Goal: Task Accomplishment & Management: Complete application form

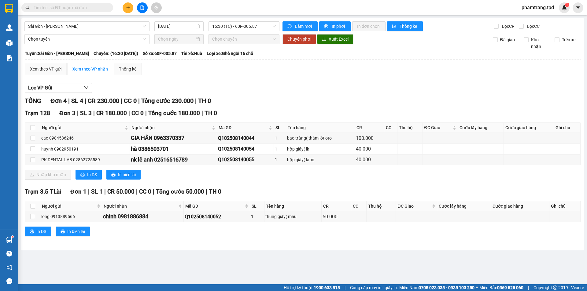
click at [66, 9] on input "text" at bounding box center [70, 7] width 72 height 7
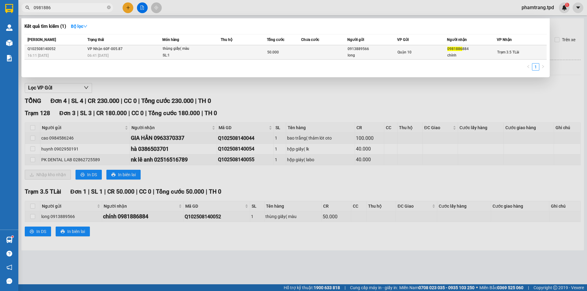
type input "0981886"
click at [330, 54] on td at bounding box center [324, 52] width 46 height 14
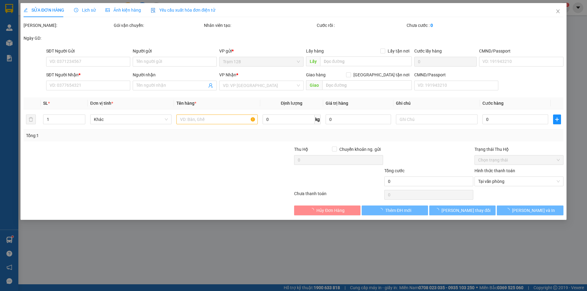
type input "0913889566"
type input "long"
type input "0981886884"
type input "chính"
type input "066189008587"
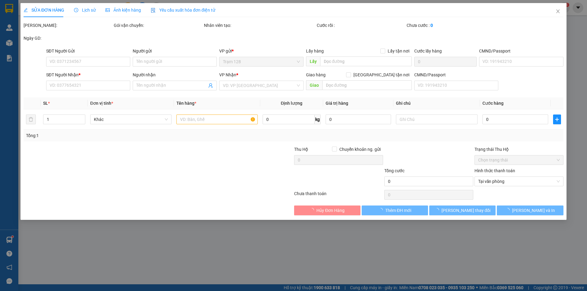
type input "50.000"
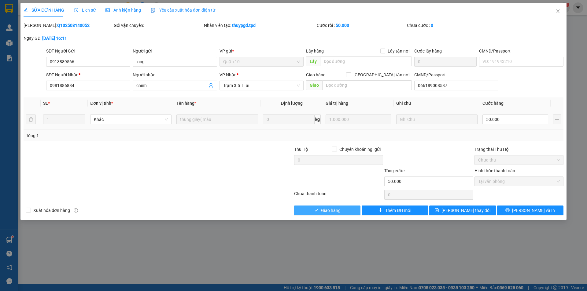
click at [343, 212] on button "Giao hàng" at bounding box center [327, 211] width 66 height 10
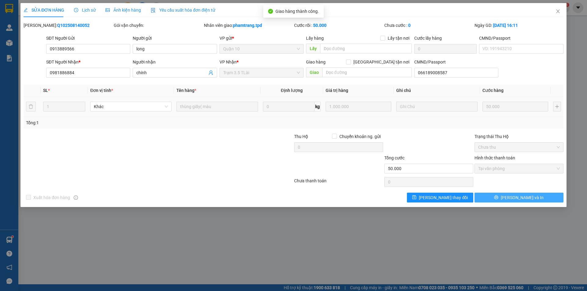
click at [519, 196] on span "Lưu và In" at bounding box center [522, 197] width 43 height 7
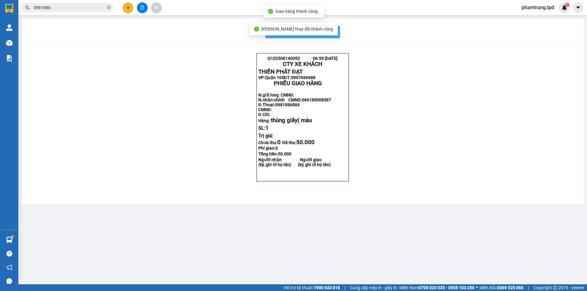
click at [339, 35] on button "In mẫu biên lai tự cấu hình" at bounding box center [302, 32] width 75 height 12
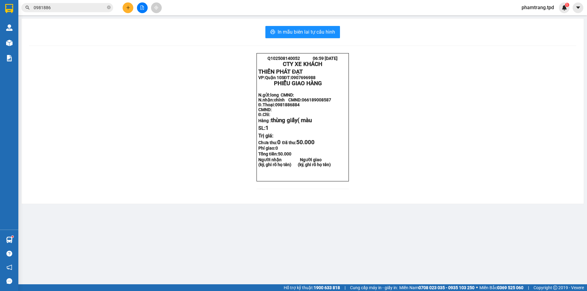
click at [62, 9] on input "0981886" at bounding box center [70, 7] width 72 height 7
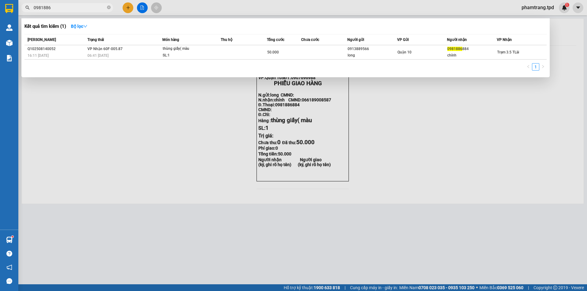
drag, startPoint x: 94, startPoint y: 6, endPoint x: 0, endPoint y: 8, distance: 94.1
click at [0, 8] on section "Kết quả tìm kiếm ( 1 ) Bộ lọc Mã ĐH Trạng thái Món hàng Thu hộ Tổng cước Chưa c…" at bounding box center [293, 145] width 587 height 291
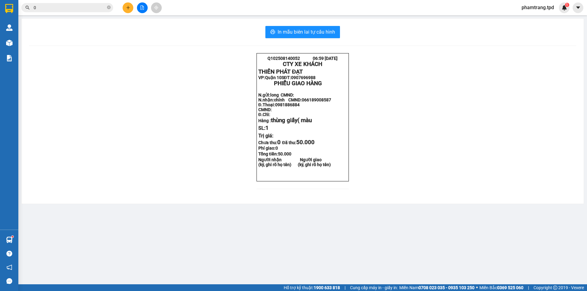
drag, startPoint x: 83, startPoint y: 6, endPoint x: 28, endPoint y: 18, distance: 57.1
click at [28, 18] on section "Kết quả tìm kiếm ( 1 ) Bộ lọc Mã ĐH Trạng thái Món hàng Thu hộ Tổng cước Chưa c…" at bounding box center [293, 145] width 587 height 291
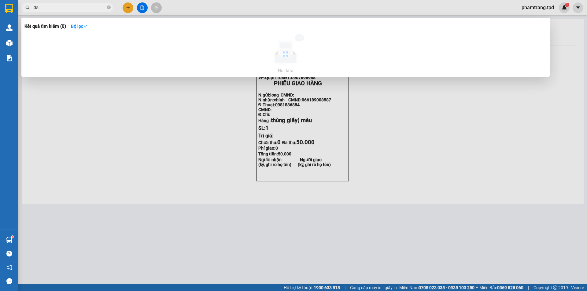
type input "0"
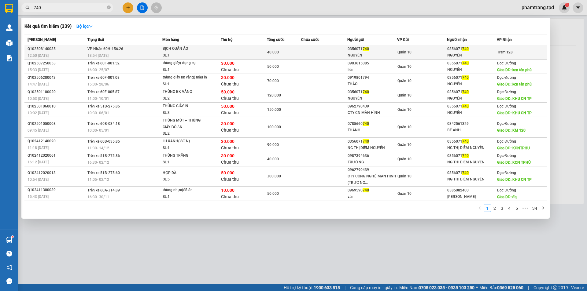
type input "740"
click at [506, 51] on span "Trạm 128" at bounding box center [505, 52] width 16 height 4
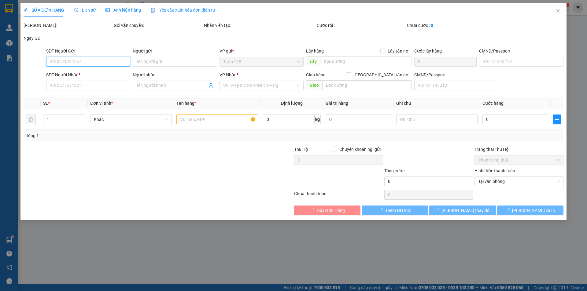
type input "0356071740"
type input "NGUYÊN"
type input "0356071740"
type input "NGUYÊN"
type input "40.000"
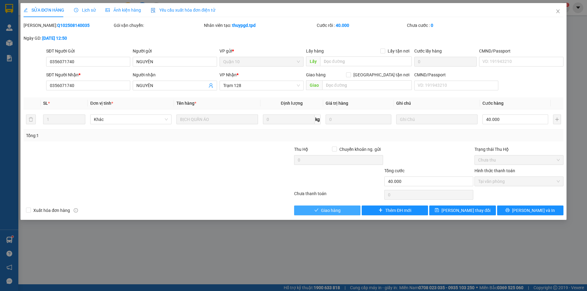
click at [344, 211] on button "Giao hàng" at bounding box center [327, 211] width 66 height 10
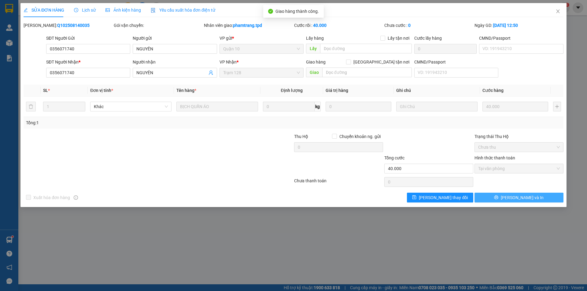
click at [519, 200] on span "Lưu và In" at bounding box center [522, 197] width 43 height 7
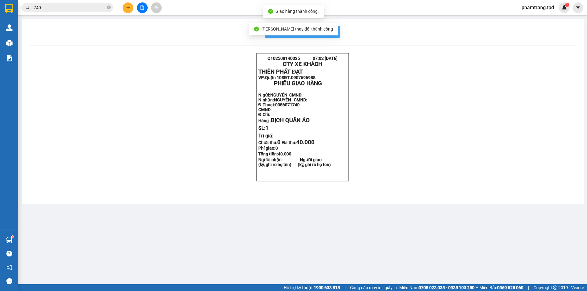
click at [332, 35] on span "In mẫu biên lai tự cấu hình" at bounding box center [306, 32] width 57 height 8
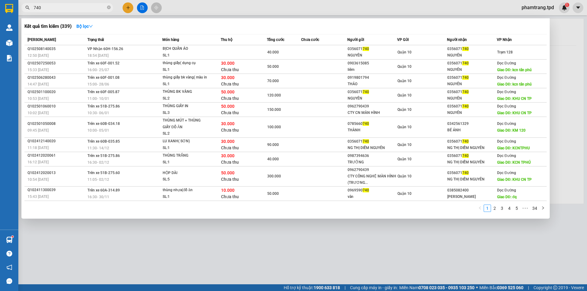
click at [86, 7] on input "740" at bounding box center [70, 7] width 72 height 7
click at [87, 8] on input "740" at bounding box center [70, 7] width 72 height 7
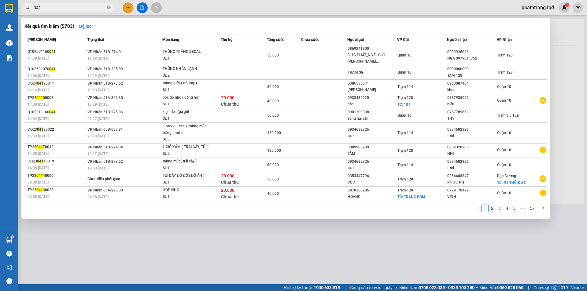
click at [86, 7] on input "041" at bounding box center [70, 7] width 72 height 7
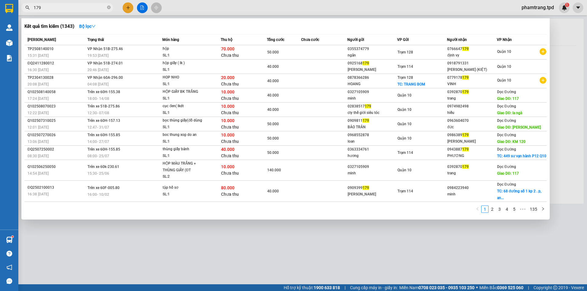
click at [46, 7] on input "179" at bounding box center [70, 7] width 72 height 7
type input "y"
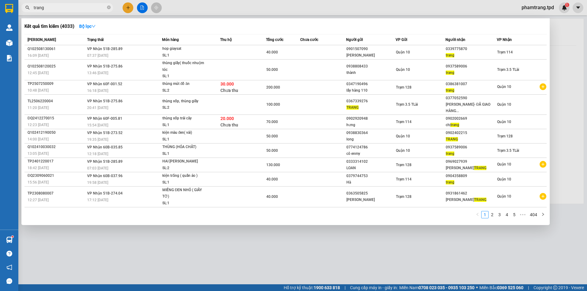
click at [91, 9] on input "trang" at bounding box center [70, 7] width 72 height 7
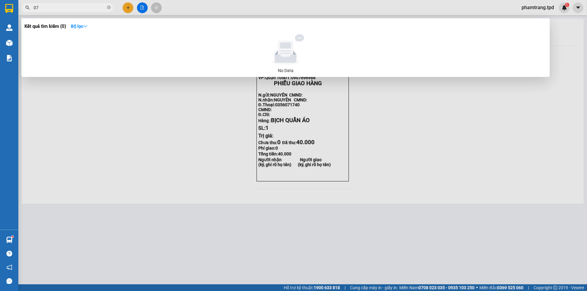
type input "0"
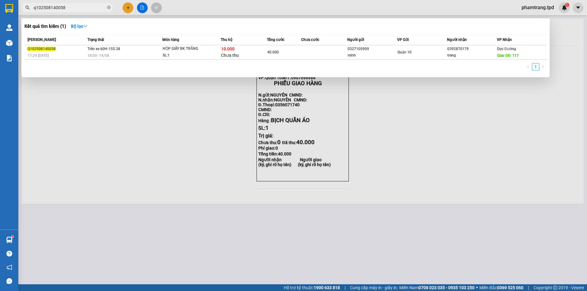
click at [73, 5] on input "q102508140058" at bounding box center [70, 7] width 72 height 7
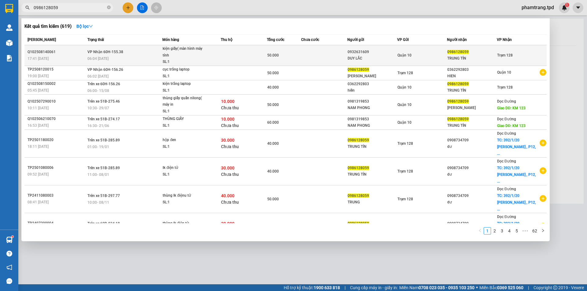
type input "0986128059"
click at [392, 57] on div "DUY LẮC" at bounding box center [371, 58] width 49 height 6
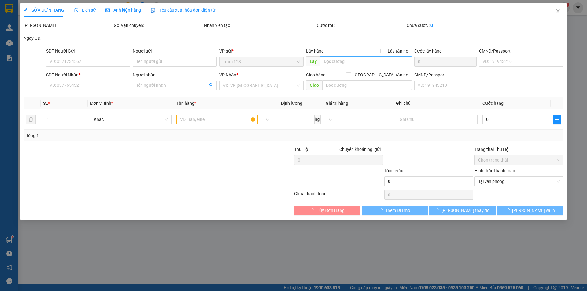
type input "0932631609"
type input "DUY LẮC"
type input "334782096"
type input "0986128059"
type input "TRUNG TÍN"
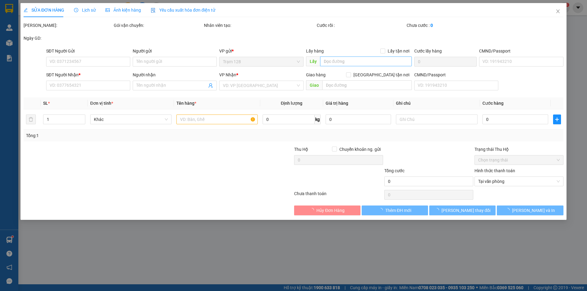
type input "50.000"
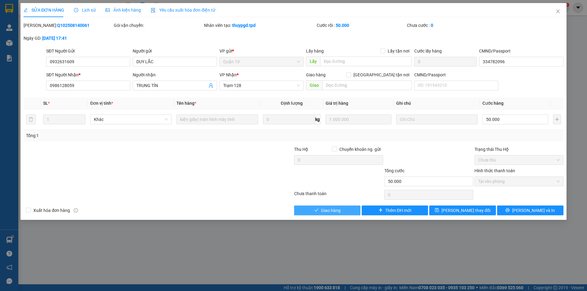
click at [321, 211] on span "Giao hàng" at bounding box center [331, 210] width 20 height 7
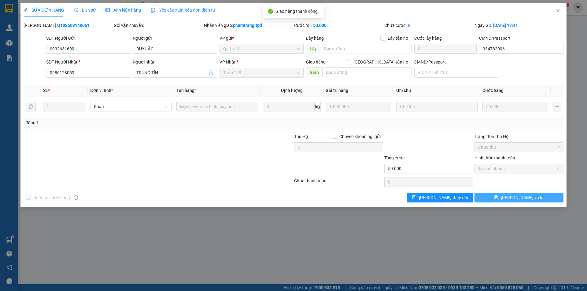
click at [527, 198] on span "Lưu và In" at bounding box center [522, 197] width 43 height 7
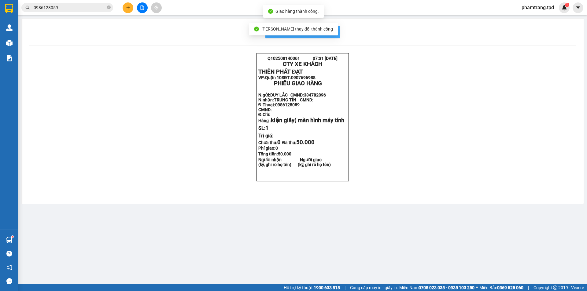
click at [329, 34] on span "In mẫu biên lai tự cấu hình" at bounding box center [306, 32] width 57 height 8
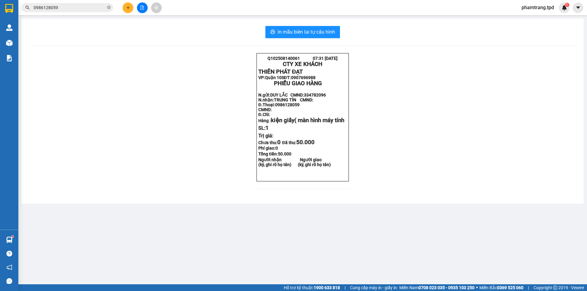
click at [76, 8] on input "0986128059" at bounding box center [70, 7] width 72 height 7
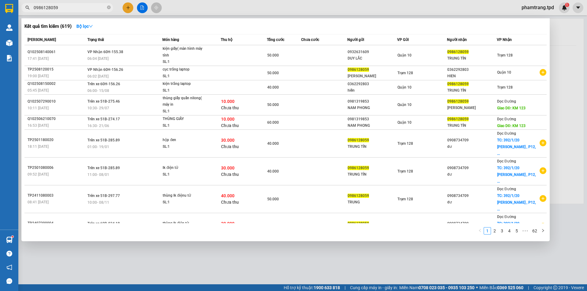
click at [95, 8] on input "0986128059" at bounding box center [70, 7] width 72 height 7
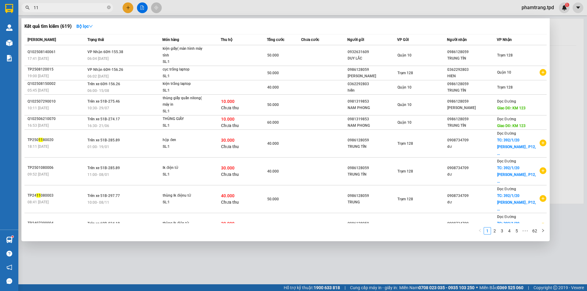
type input "116"
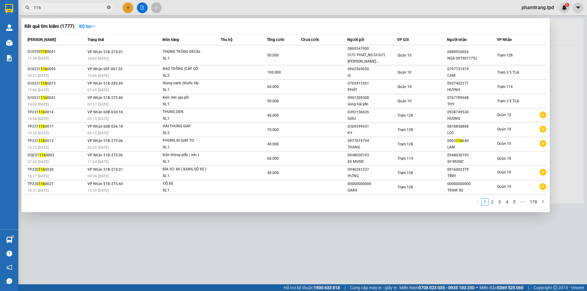
click at [108, 8] on icon "close-circle" at bounding box center [109, 8] width 4 height 4
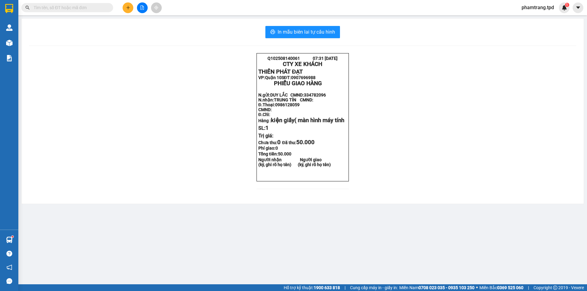
click at [64, 9] on input "text" at bounding box center [70, 7] width 72 height 7
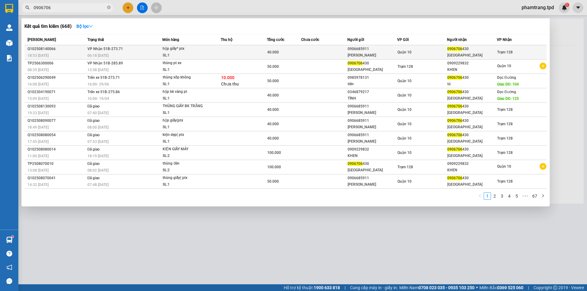
type input "0906706"
click at [139, 52] on td "VP Nhận 51B-273.71 06:18 - 15/08" at bounding box center [124, 52] width 77 height 14
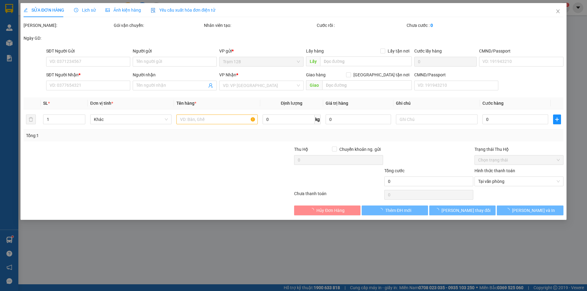
type input "0906685911"
type input "TIẾN NGUYỄN"
type input "042087007523"
type input "0906706430"
type input "NHẬT ĐÔNG"
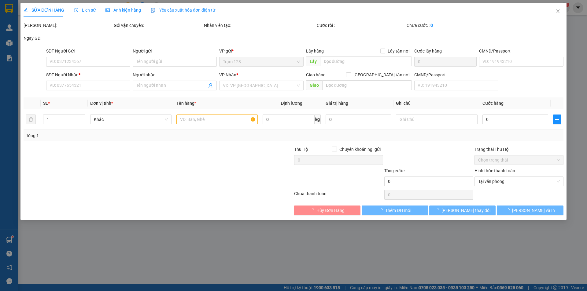
type input "40.000"
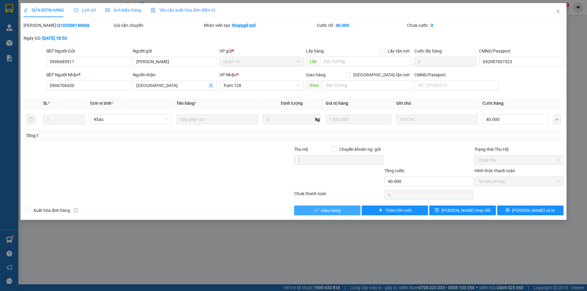
click at [320, 208] on button "Giao hàng" at bounding box center [327, 211] width 66 height 10
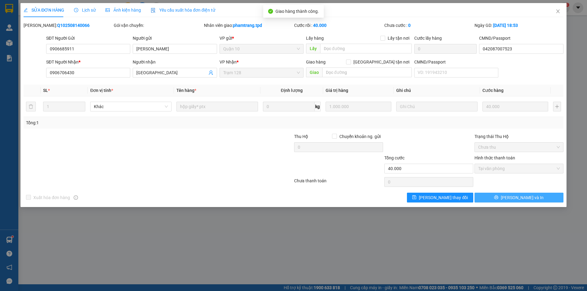
click at [524, 197] on span "Lưu và In" at bounding box center [522, 197] width 43 height 7
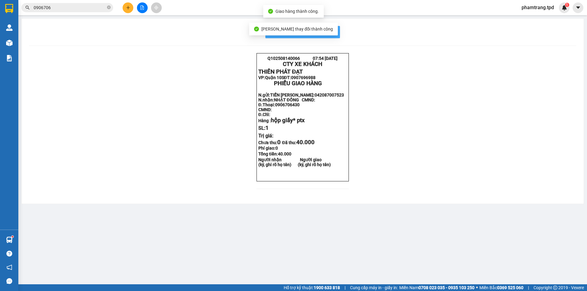
click at [329, 30] on span "In mẫu biên lai tự cấu hình" at bounding box center [306, 32] width 57 height 8
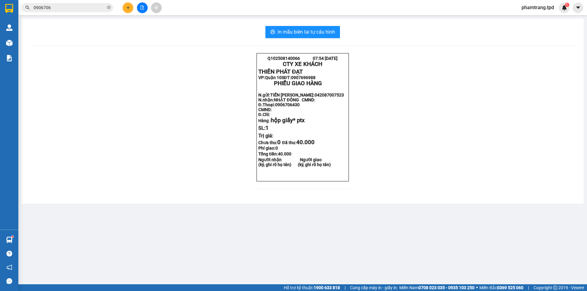
click at [61, 7] on input "0906706" at bounding box center [70, 7] width 72 height 7
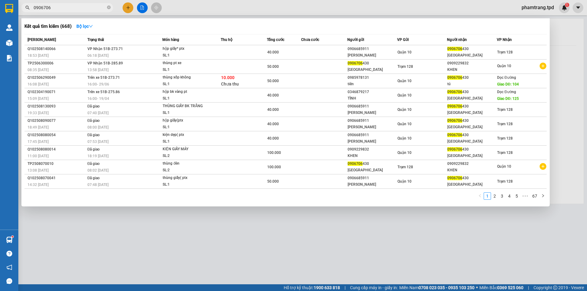
click at [145, 8] on div at bounding box center [293, 145] width 587 height 291
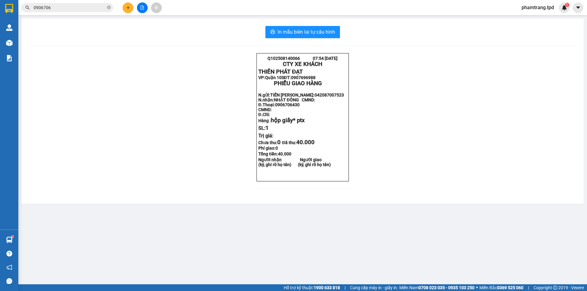
click at [146, 8] on button at bounding box center [142, 7] width 11 height 11
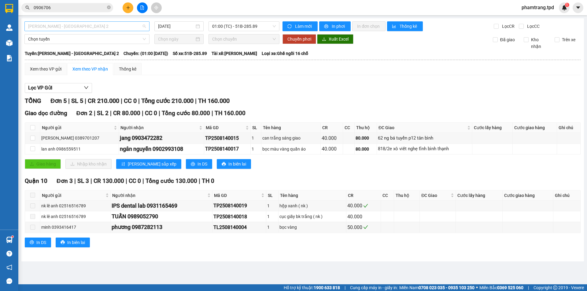
click at [89, 27] on span "Phương Lâm - Sài Gòn 2" at bounding box center [87, 26] width 118 height 9
click at [183, 26] on input "15/08/2025" at bounding box center [176, 26] width 36 height 7
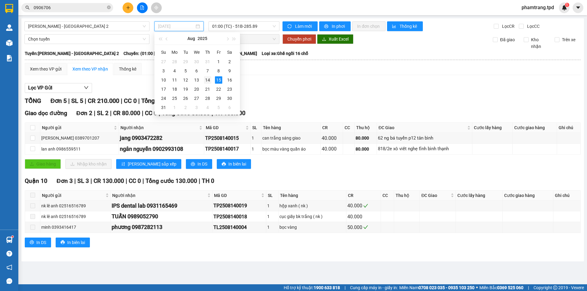
click at [210, 81] on div "14" at bounding box center [207, 79] width 7 height 7
type input "14/08/2025"
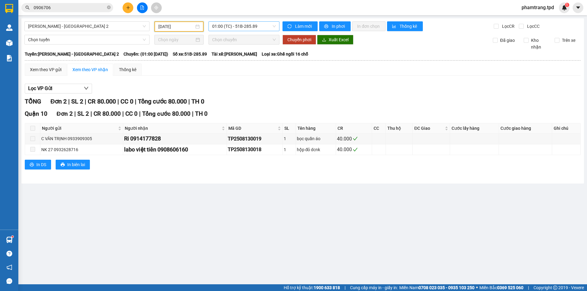
click at [236, 25] on span "01:00 (TC) - 51B-285.89" at bounding box center [244, 26] width 64 height 9
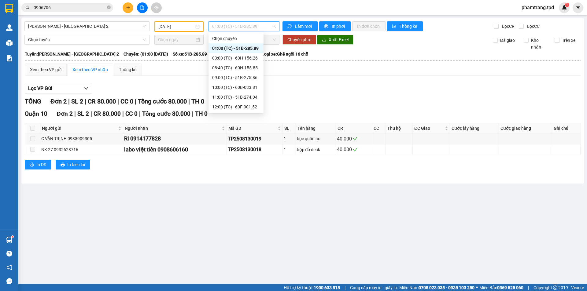
scroll to position [68, 0]
click at [239, 110] on div "18:00 (TC) - 60k-230.61" at bounding box center [236, 107] width 48 height 7
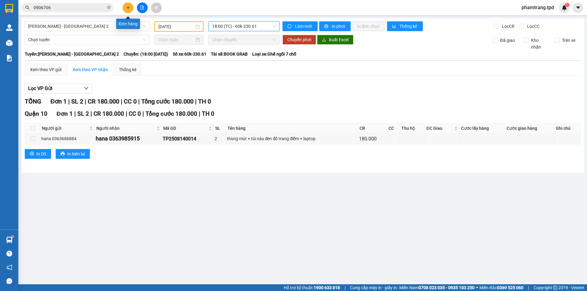
click at [84, 5] on input "0906706" at bounding box center [70, 7] width 72 height 7
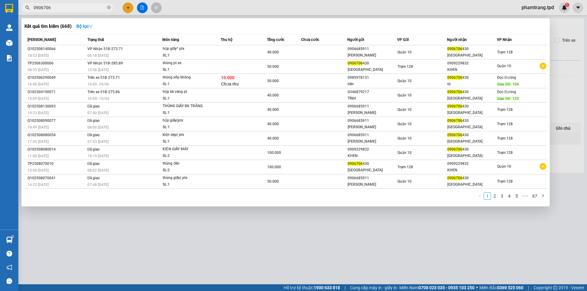
click at [84, 5] on input "0906706" at bounding box center [70, 7] width 72 height 7
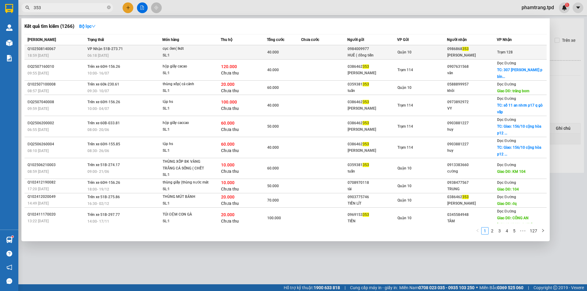
type input "353"
click at [155, 51] on td "VP Nhận 51B-273.71 06:18 - 15/08" at bounding box center [124, 52] width 77 height 14
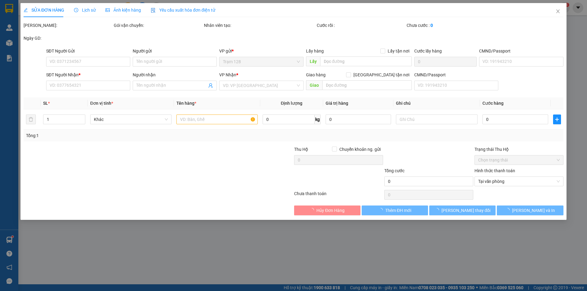
type input "0984009977"
type input "HUÊ ( đồng tiến"
type input "022304917"
type input "0986868353"
type input "THANH VŨ"
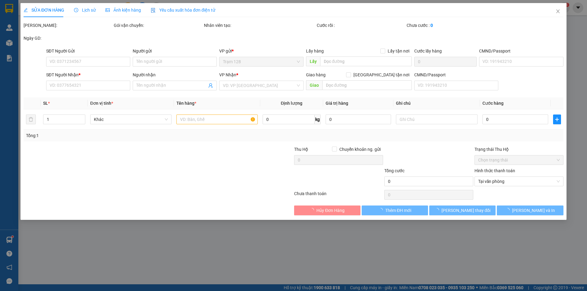
type input "40.000"
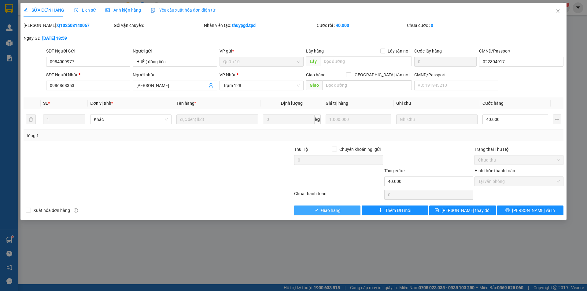
click at [332, 210] on span "Giao hàng" at bounding box center [331, 210] width 20 height 7
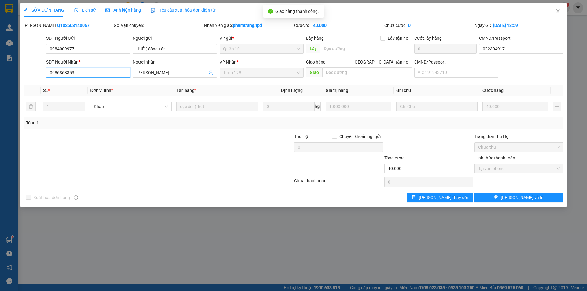
drag, startPoint x: 85, startPoint y: 70, endPoint x: 39, endPoint y: 74, distance: 45.7
click at [39, 74] on div "SĐT Người Nhận * 0986868353 0986868353 Người nhận THANH VŨ VP Nhận * Trạm 128 G…" at bounding box center [293, 69] width 541 height 21
click at [559, 11] on icon "close" at bounding box center [557, 11] width 5 height 5
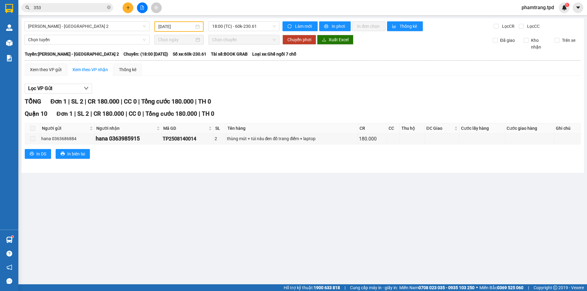
click at [127, 7] on icon "plus" at bounding box center [128, 8] width 4 height 4
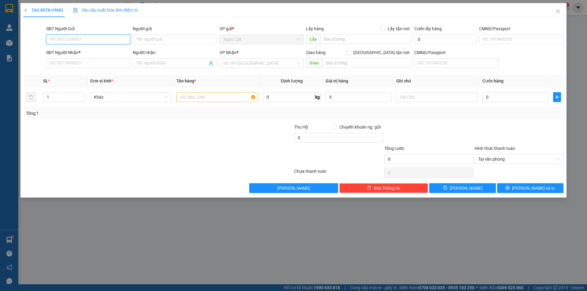
click at [76, 39] on input "SĐT Người Gửi" at bounding box center [88, 40] width 84 height 10
paste input "0986868353"
type input "0986868353"
click at [81, 42] on input "0986868353" at bounding box center [88, 40] width 84 height 10
click at [88, 53] on div "0986868353 - THANH VŨ" at bounding box center [88, 51] width 77 height 7
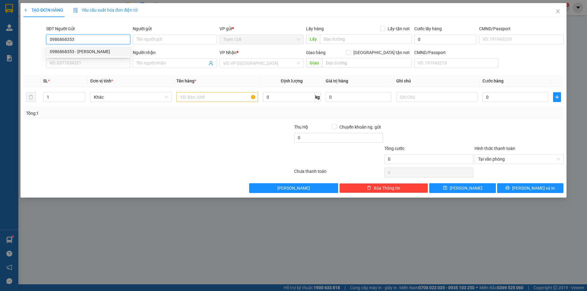
type input "THANH VŨ"
type input "075084013259"
type input "0937807168"
type input "PHÁT ĐẠT"
type input "0986868353"
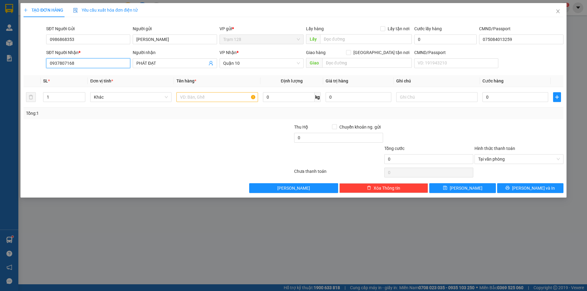
click at [103, 65] on input "0937807168" at bounding box center [88, 63] width 84 height 10
click at [102, 75] on div "0984009977 - HUÊ ( đồng tiến" at bounding box center [88, 75] width 77 height 7
type input "0984009977"
type input "HUÊ ( đồng tiến"
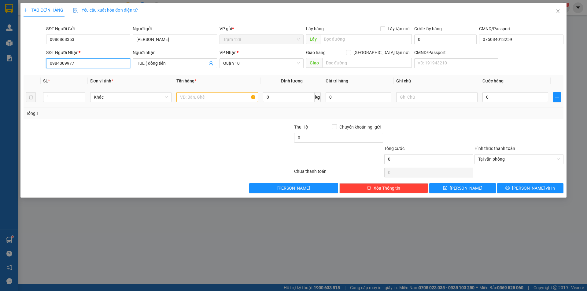
type input "0984009977"
click at [211, 95] on input "text" at bounding box center [216, 97] width 81 height 10
type input "hộp đỏ"
click at [343, 98] on input "0" at bounding box center [358, 97] width 66 height 10
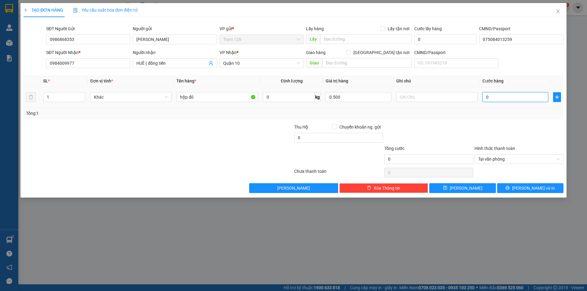
type input "500.000"
click at [507, 98] on input "0" at bounding box center [515, 97] width 66 height 10
type input "4"
type input "40"
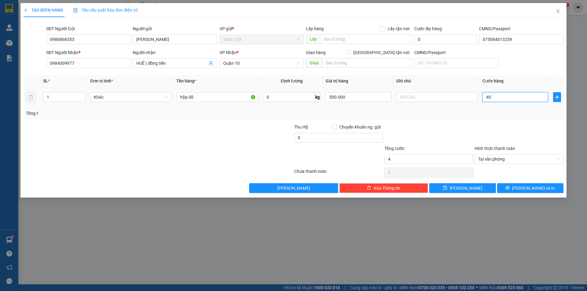
type input "40"
type input "40.000"
click at [492, 119] on div "Transit Pickup Surcharge Ids Transit Deliver Surcharge Ids Transit Deliver Surc…" at bounding box center [294, 107] width 540 height 171
click at [526, 184] on button "Lưu và In" at bounding box center [530, 188] width 66 height 10
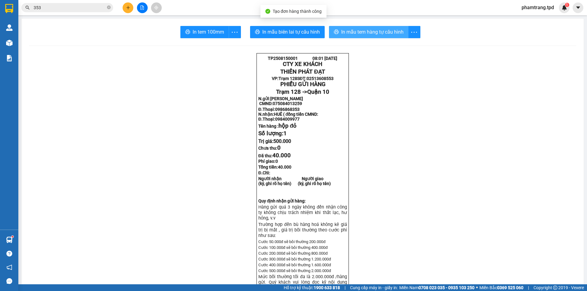
click at [366, 29] on span "In mẫu tem hàng tự cấu hình" at bounding box center [372, 32] width 62 height 8
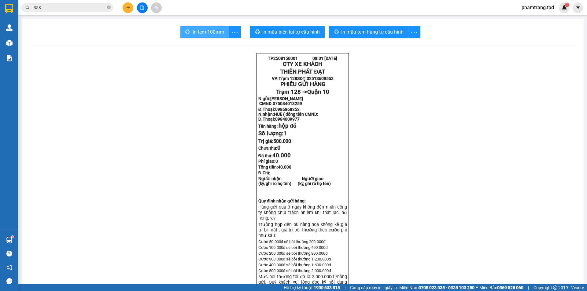
click at [193, 26] on button "In tem 100mm" at bounding box center [204, 32] width 49 height 12
drag, startPoint x: 301, startPoint y: 114, endPoint x: 274, endPoint y: 114, distance: 26.9
click at [274, 114] on p "Đ.Thoại: 0986868353 N.nhận: HUÊ ( đồng tiến CMND: Đ.Thoại: 0984009977" at bounding box center [302, 114] width 89 height 15
copy span "0986868353"
click at [127, 9] on icon "plus" at bounding box center [128, 8] width 4 height 4
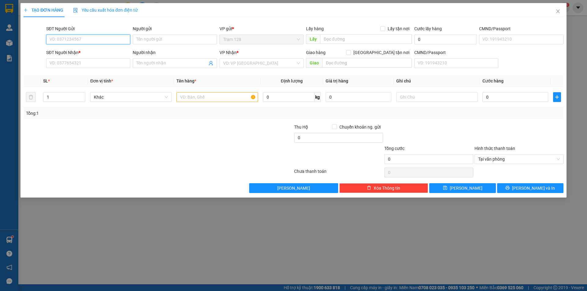
click at [74, 38] on input "SĐT Người Gửi" at bounding box center [88, 40] width 84 height 10
paste input "0986868353"
type input "0986868353"
click at [92, 50] on div "0986868353 - THANH VŨ" at bounding box center [88, 51] width 77 height 7
type input "THANH VŨ"
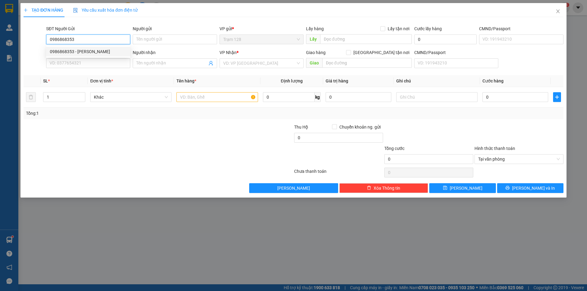
type input "075084013259"
type input "0984009977"
type input "HUÊ ( đồng tiến"
type input "0986868353"
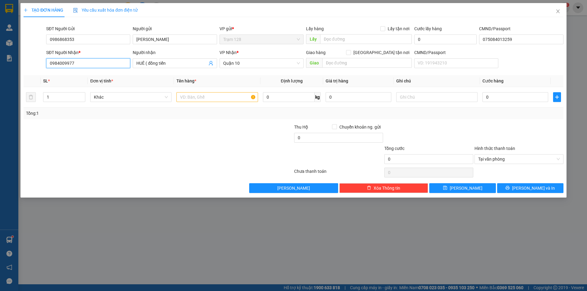
click at [94, 65] on input "0984009977" at bounding box center [88, 63] width 84 height 10
type input "0938055559"
click at [171, 65] on input "HUÊ ( đồng tiến" at bounding box center [171, 63] width 71 height 7
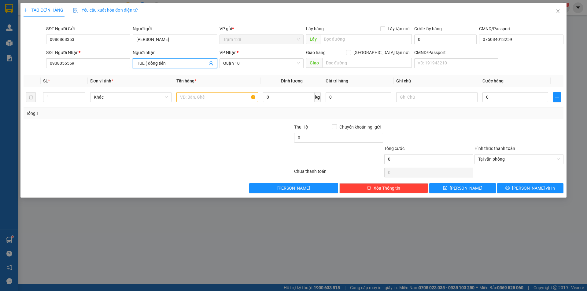
click at [171, 65] on input "HUÊ ( đồng tiến" at bounding box center [171, 63] width 71 height 7
click at [102, 63] on input "0938055559" at bounding box center [88, 63] width 84 height 10
click at [63, 64] on input "0938055559" at bounding box center [88, 63] width 84 height 10
type input "0938005559"
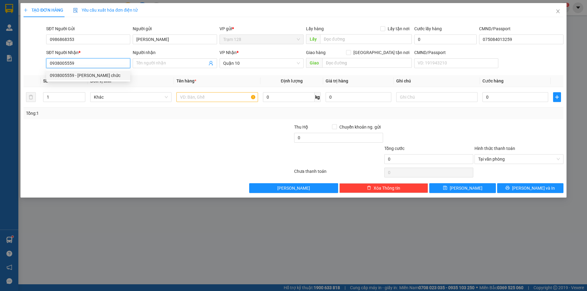
click at [89, 74] on div "0938005559 - bùi thị chức" at bounding box center [88, 75] width 77 height 7
type input "bùi thị chức"
type input "0938005559"
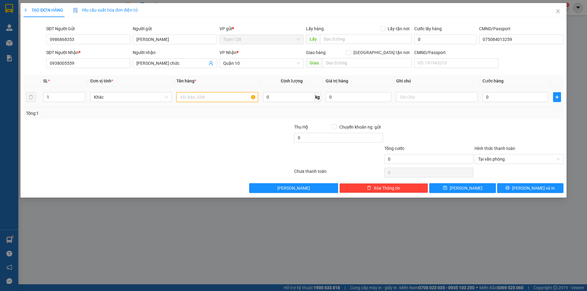
click at [224, 97] on input "text" at bounding box center [216, 97] width 81 height 10
type input "thùng"
click at [367, 96] on input "0" at bounding box center [358, 97] width 66 height 10
type input "1.000.000"
click at [508, 93] on input "0" at bounding box center [515, 97] width 66 height 10
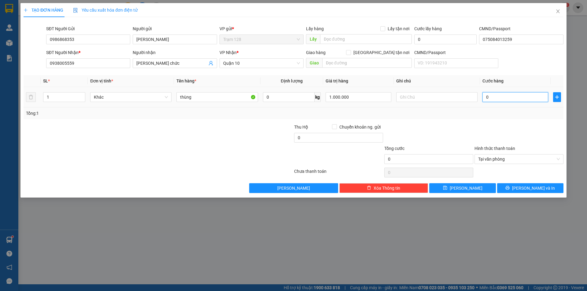
type input "4"
type input "40"
type input "40.000"
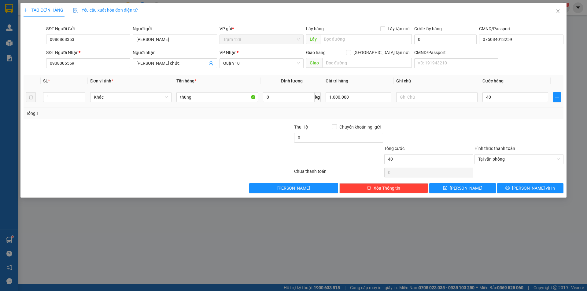
type input "40.000"
click at [483, 128] on div at bounding box center [519, 134] width 90 height 21
click at [532, 188] on span "Lưu và In" at bounding box center [533, 188] width 43 height 7
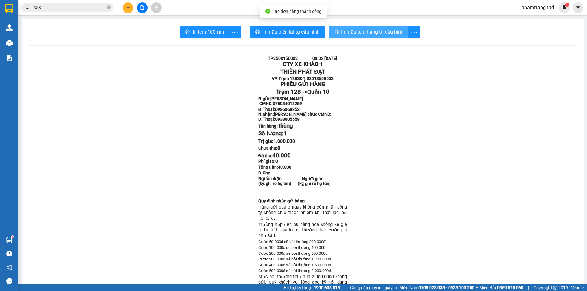
click at [374, 28] on button "In mẫu tem hàng tự cấu hình" at bounding box center [368, 32] width 79 height 12
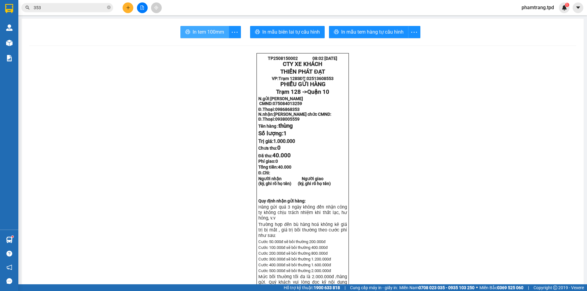
click at [215, 30] on span "In tem 100mm" at bounding box center [208, 32] width 31 height 8
click at [206, 29] on span "In tem 100mm" at bounding box center [208, 32] width 31 height 8
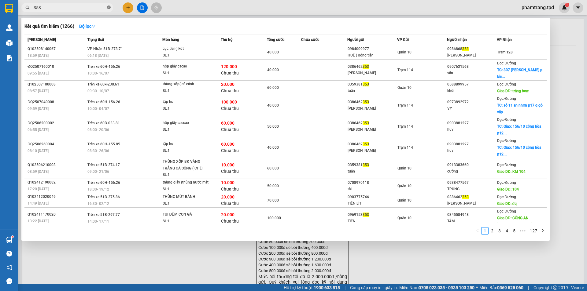
click at [107, 9] on icon "close-circle" at bounding box center [109, 8] width 4 height 4
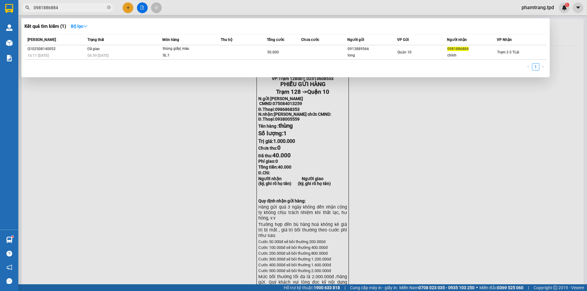
type input "0981886884"
click at [154, 142] on div at bounding box center [293, 145] width 587 height 291
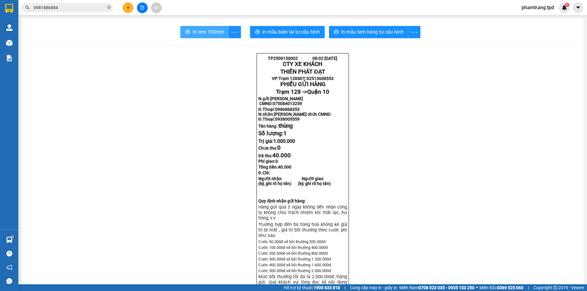
click at [188, 31] on button "In tem 100mm" at bounding box center [204, 32] width 49 height 12
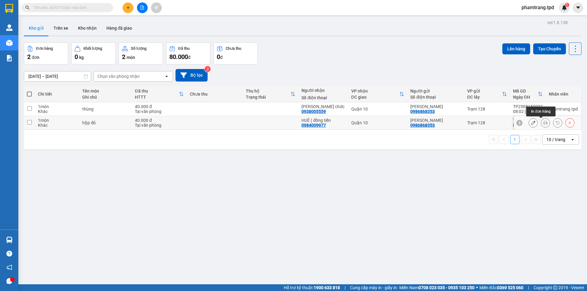
click at [543, 124] on icon at bounding box center [545, 123] width 4 height 4
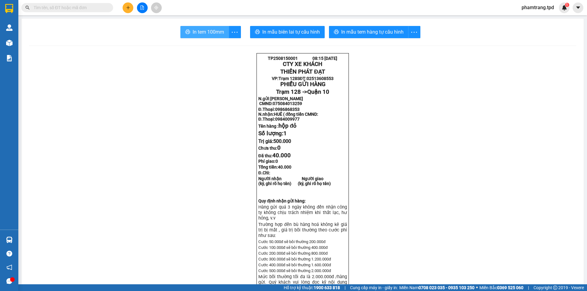
click at [194, 33] on span "In tem 100mm" at bounding box center [208, 32] width 31 height 8
click at [68, 7] on input "text" at bounding box center [70, 7] width 72 height 7
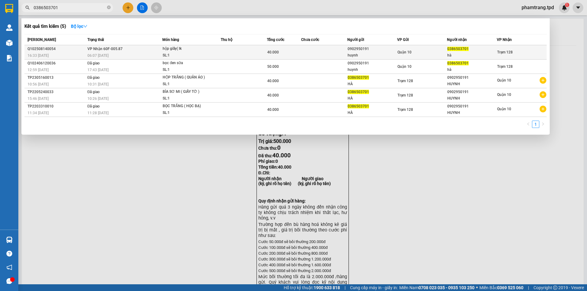
type input "0386503701"
click at [109, 51] on span "VP Nhận 60F-005.87" at bounding box center [104, 49] width 35 height 4
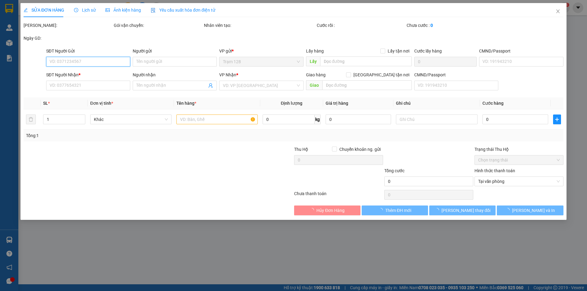
type input "0902950191"
type input "huynh"
type input "075088021060"
type input "0386503701"
type input "hà"
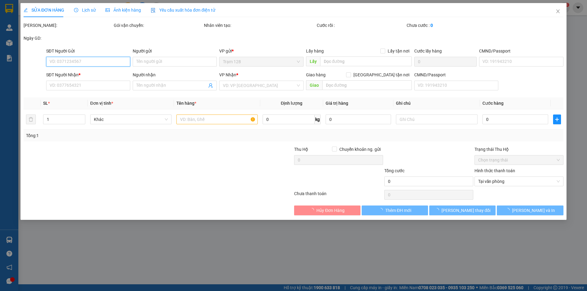
type input "40.000"
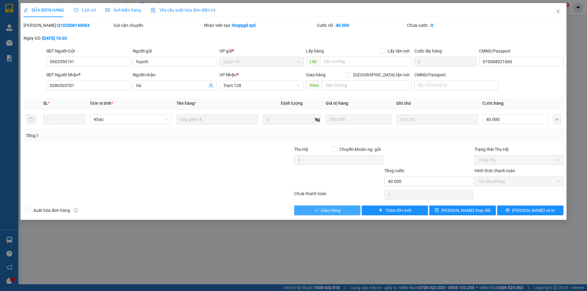
click at [322, 211] on span "Giao hàng" at bounding box center [331, 210] width 20 height 7
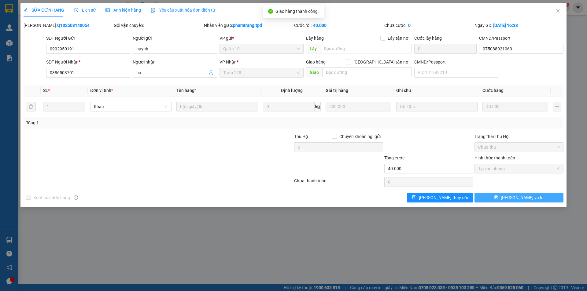
click at [512, 196] on button "Lưu và In" at bounding box center [518, 198] width 89 height 10
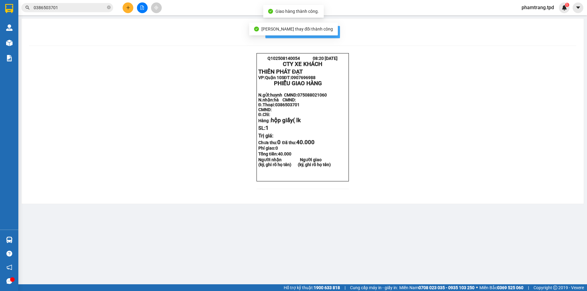
click at [336, 32] on button "In mẫu biên lai tự cấu hình" at bounding box center [302, 32] width 75 height 12
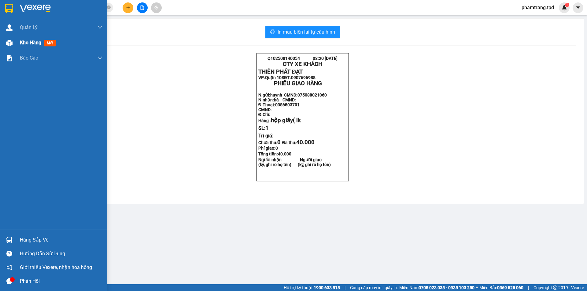
click at [9, 47] on div at bounding box center [9, 43] width 11 height 11
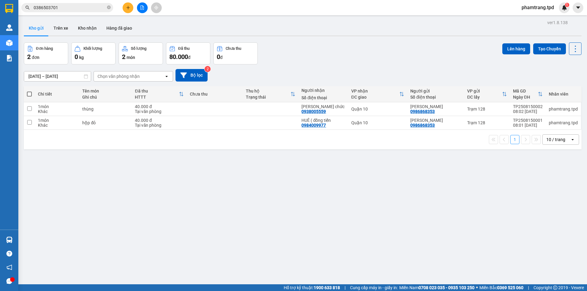
click at [204, 177] on div "ver 1.8.138 Kho gửi Trên xe Kho nhận Hàng đã giao Đơn hàng 2 đơn Khối lượng 0 k…" at bounding box center [302, 163] width 562 height 291
click at [30, 95] on span at bounding box center [29, 94] width 5 height 5
click at [29, 91] on input "checkbox" at bounding box center [29, 91] width 0 height 0
checkbox input "true"
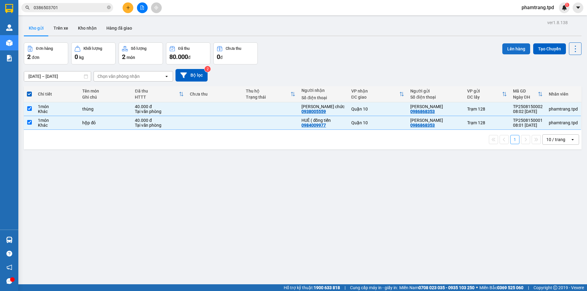
click at [509, 48] on button "Lên hàng" at bounding box center [516, 48] width 28 height 11
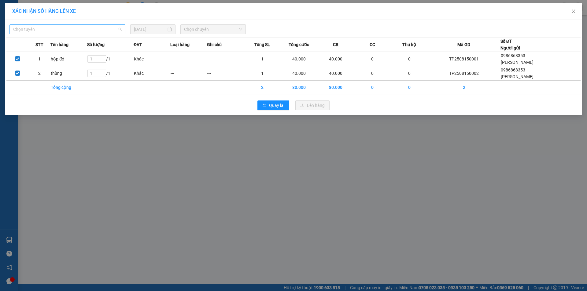
click at [45, 32] on span "Chọn tuyến" at bounding box center [67, 29] width 108 height 9
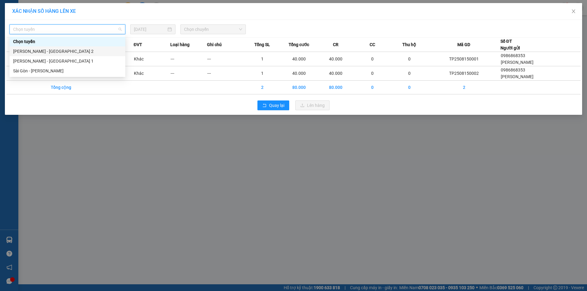
click at [46, 54] on div "Phương Lâm - Sài Gòn 2" at bounding box center [67, 51] width 108 height 7
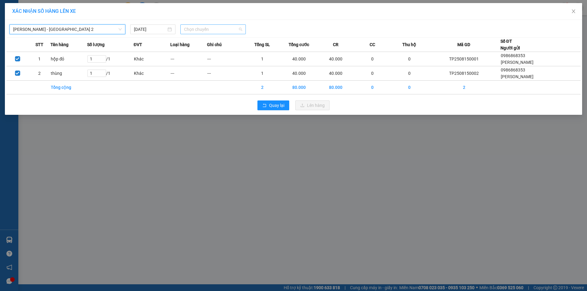
click at [206, 30] on span "Chọn chuyến" at bounding box center [213, 29] width 58 height 9
type input "9"
type input "09"
click at [201, 50] on div "Thêm chuyến " 09:00 "" at bounding box center [212, 51] width 65 height 10
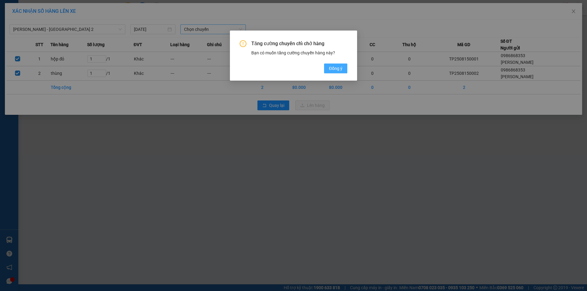
click at [342, 68] on button "Đồng ý" at bounding box center [335, 69] width 23 height 10
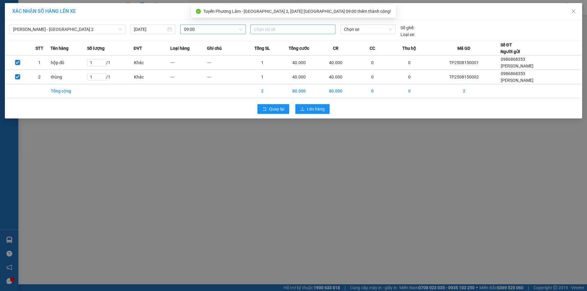
click at [273, 30] on div at bounding box center [293, 29] width 82 height 7
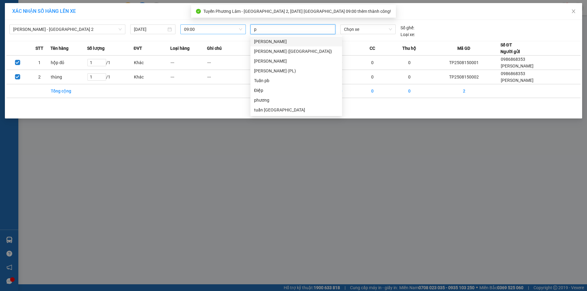
type input "ph"
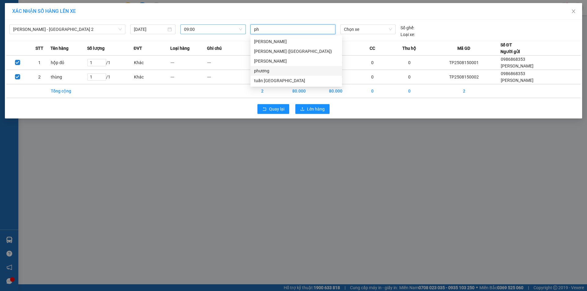
click at [268, 71] on div "phương" at bounding box center [296, 71] width 84 height 7
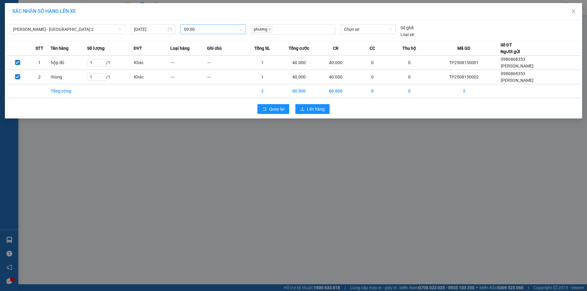
click at [356, 24] on div "Phương Lâm - Sài Gòn 2 15/08/2025 09:00 phương Chọn xe Số ghế: Loại xe:" at bounding box center [293, 29] width 574 height 17
click at [355, 30] on span "Chọn xe" at bounding box center [368, 29] width 48 height 9
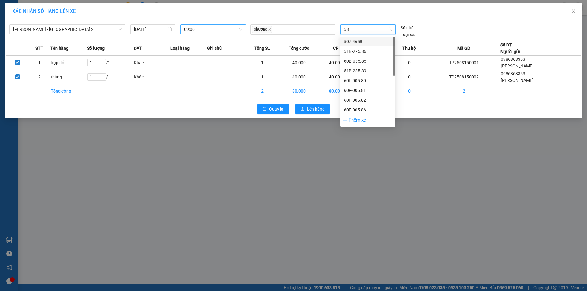
type input "581"
click at [355, 41] on div "60F-005.81" at bounding box center [368, 41] width 48 height 7
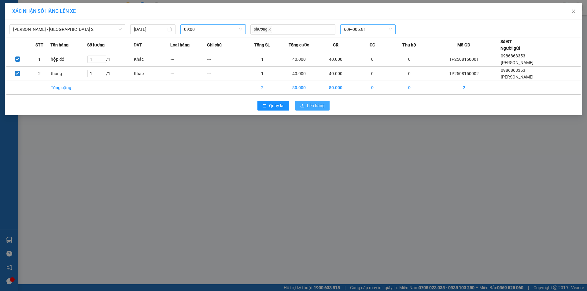
click at [307, 106] on span "Lên hàng" at bounding box center [316, 105] width 18 height 7
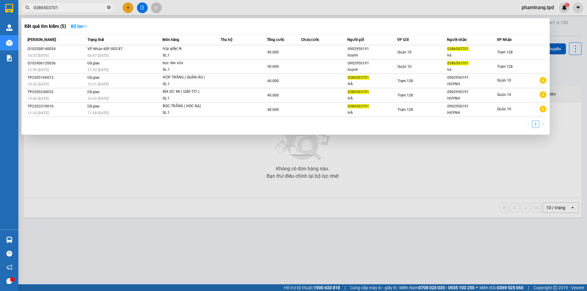
click at [110, 8] on icon "close-circle" at bounding box center [109, 8] width 4 height 4
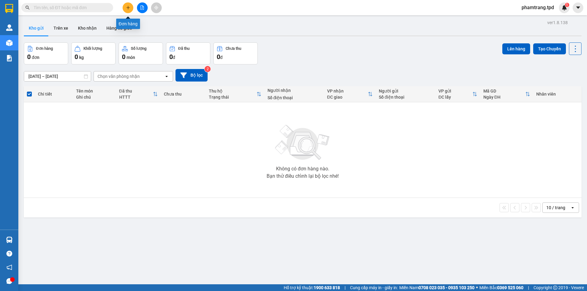
click at [131, 9] on button at bounding box center [128, 7] width 11 height 11
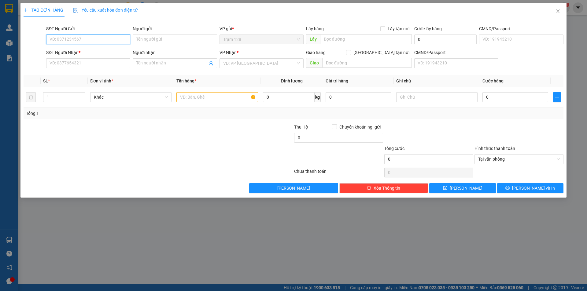
click at [75, 39] on input "SĐT Người Gửi" at bounding box center [88, 40] width 84 height 10
type input "0902533383"
click at [148, 40] on input "Người gửi" at bounding box center [175, 40] width 84 height 10
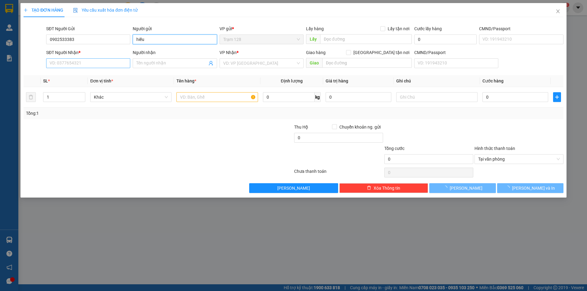
type input "hiếu"
click at [81, 64] on input "SĐT Người Nhận *" at bounding box center [88, 63] width 84 height 10
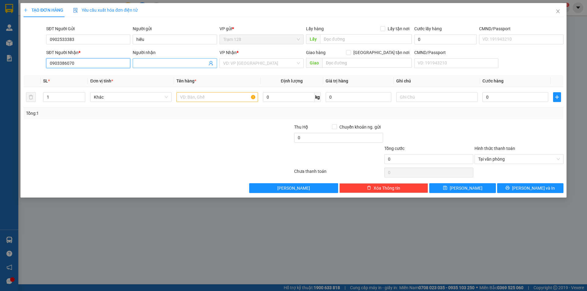
type input "0903386070"
click at [156, 66] on input "Người nhận" at bounding box center [171, 63] width 71 height 7
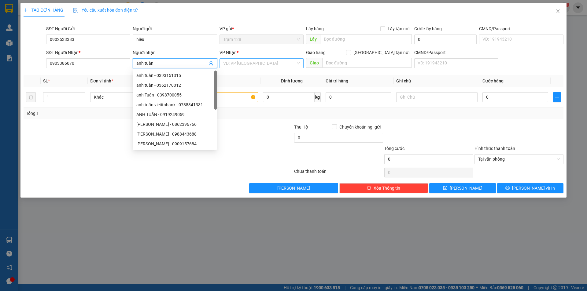
type input "anh tuấn"
click at [246, 62] on input "search" at bounding box center [259, 63] width 72 height 9
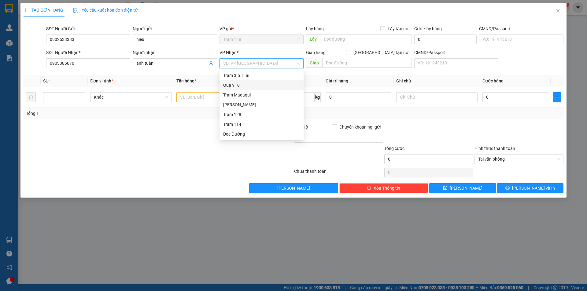
click at [240, 86] on div "Quận 10" at bounding box center [261, 85] width 77 height 7
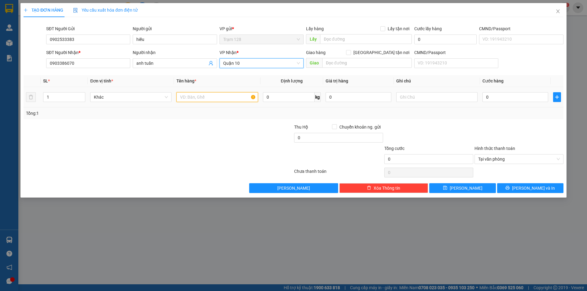
click at [217, 99] on input "text" at bounding box center [216, 97] width 81 height 10
type input "hộp giấy ( điện thoại cũ ko kiểm )"
type input "3.000.000"
type input "4"
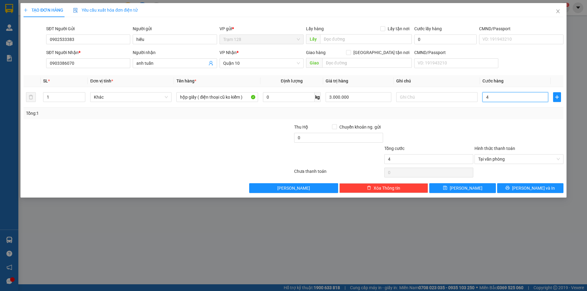
type input "40"
type input "40.000"
click at [417, 135] on div at bounding box center [429, 134] width 90 height 21
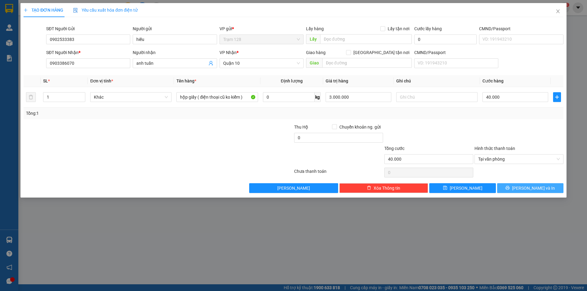
click at [513, 187] on button "Lưu và In" at bounding box center [530, 188] width 66 height 10
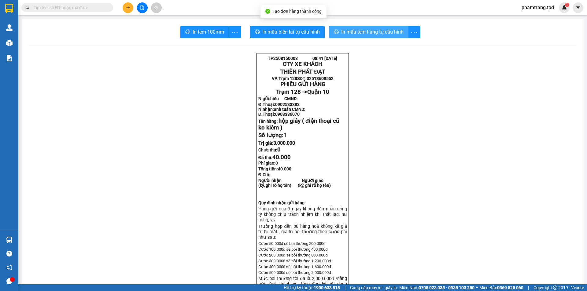
click at [365, 29] on span "In mẫu tem hàng tự cấu hình" at bounding box center [372, 32] width 62 height 8
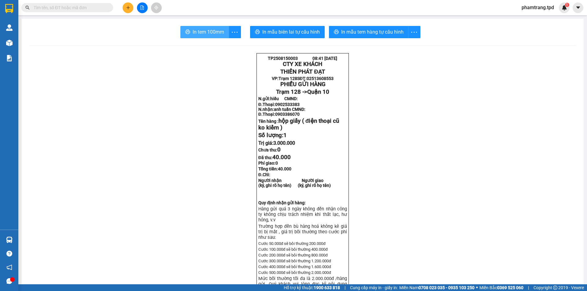
click at [205, 33] on span "In tem 100mm" at bounding box center [208, 32] width 31 height 8
click at [130, 5] on button at bounding box center [128, 7] width 11 height 11
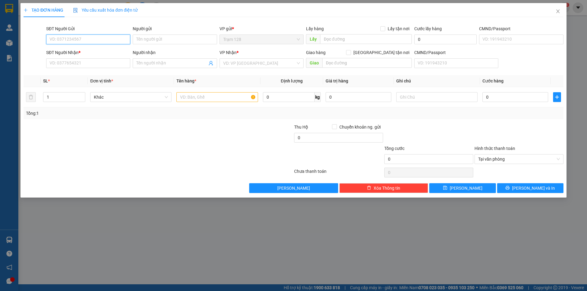
click at [69, 42] on input "SĐT Người Gửi" at bounding box center [88, 40] width 84 height 10
type input "0326088179"
click at [90, 52] on div "0326088179 - ly" at bounding box center [88, 51] width 77 height 7
type input "ly"
type input "0908118441"
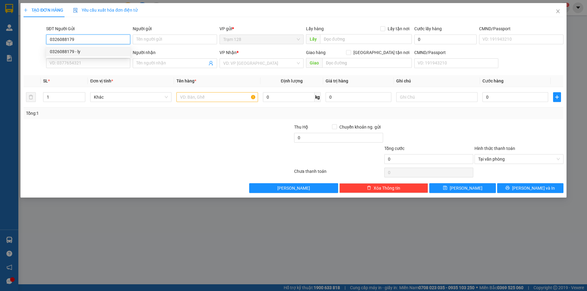
type input "thuận (0907697647 nghĩa)"
type input "0326088179"
click at [197, 97] on input "text" at bounding box center [216, 97] width 81 height 10
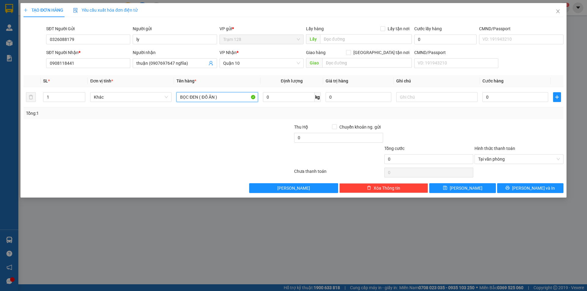
type input "BỌC ĐEN ( ĐỒ ĂN )"
type input "100.000"
type input "4"
type input "40"
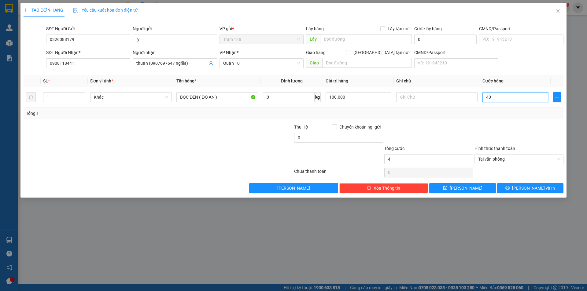
type input "40"
type input "40.000"
click at [449, 137] on div at bounding box center [429, 134] width 90 height 21
click at [536, 186] on span "Lưu và In" at bounding box center [533, 188] width 43 height 7
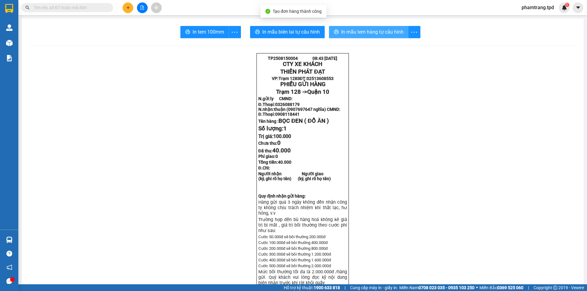
click at [357, 31] on span "In mẫu tem hàng tự cấu hình" at bounding box center [372, 32] width 62 height 8
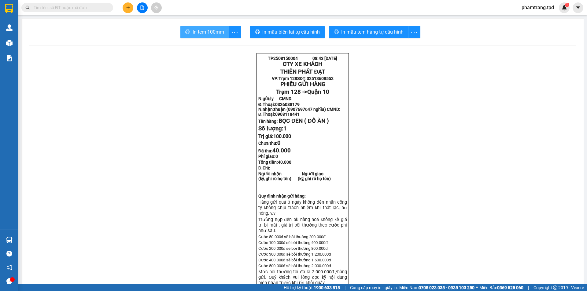
click at [204, 28] on button "In tem 100mm" at bounding box center [204, 32] width 49 height 12
click at [123, 9] on button at bounding box center [128, 7] width 11 height 11
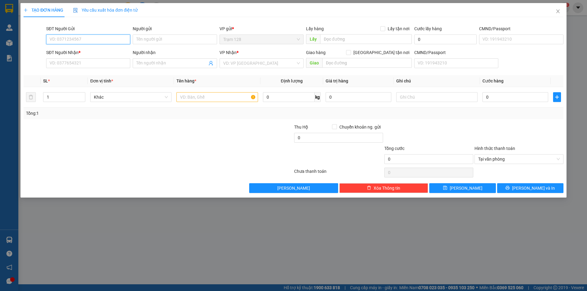
click at [68, 38] on input "SĐT Người Gửi" at bounding box center [88, 40] width 84 height 10
click at [94, 51] on div "0975235738 - ĐẶNG MINH THÔNG" at bounding box center [88, 51] width 77 height 7
type input "0975235738"
type input "ĐẶNG MINH THÔNG"
type input "0942771731"
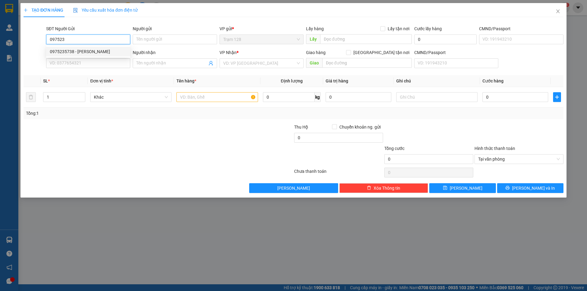
type input "LƯƠNG CHÍ THÀNH (GỌI GẤP)"
type input "079086032623"
type input "0975235738"
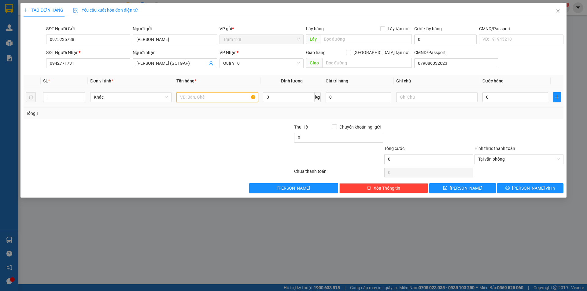
click at [201, 98] on input "text" at bounding box center [216, 97] width 81 height 10
type input "G"
type input "H"
click at [501, 101] on input "0" at bounding box center [515, 97] width 66 height 10
click at [486, 128] on div at bounding box center [519, 134] width 90 height 21
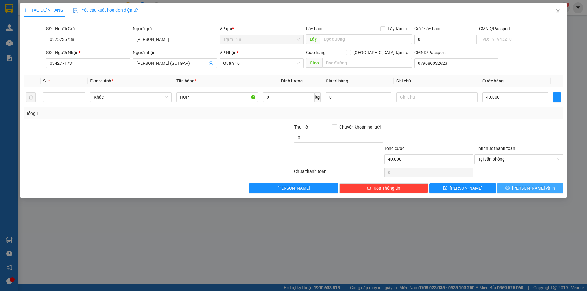
click at [526, 187] on span "Lưu và In" at bounding box center [533, 188] width 43 height 7
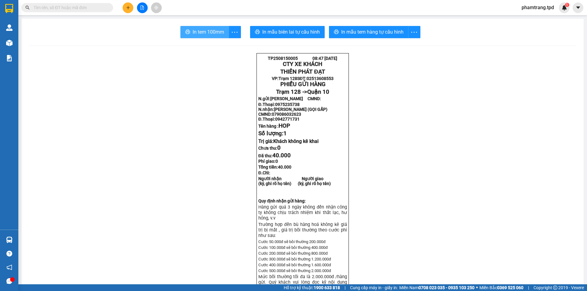
click at [197, 31] on span "In tem 100mm" at bounding box center [208, 32] width 31 height 8
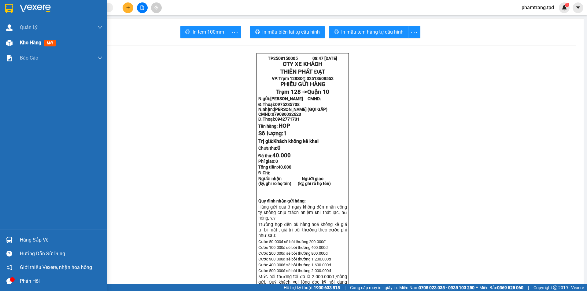
click at [5, 44] on div at bounding box center [9, 43] width 11 height 11
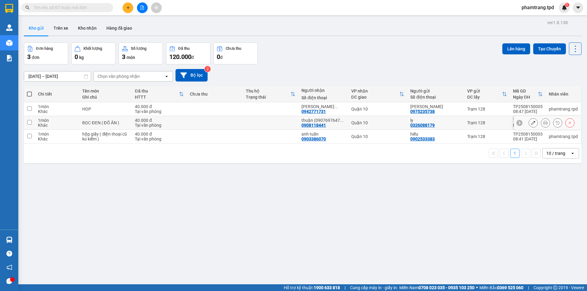
click at [30, 124] on input "checkbox" at bounding box center [29, 122] width 5 height 5
checkbox input "true"
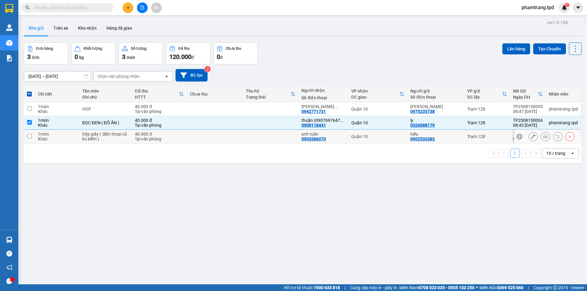
click at [30, 136] on input "checkbox" at bounding box center [29, 136] width 5 height 5
checkbox input "true"
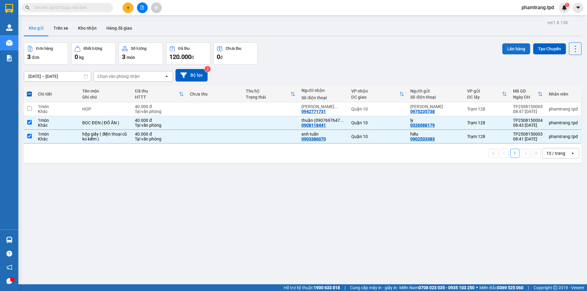
click at [513, 49] on button "Lên hàng" at bounding box center [516, 48] width 28 height 11
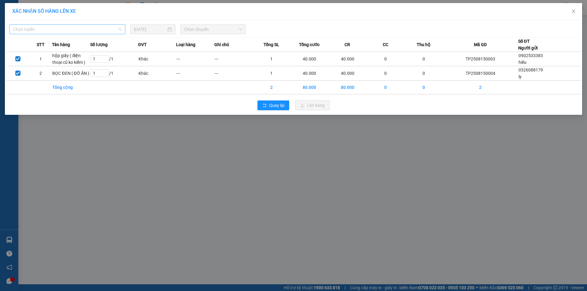
click at [84, 31] on span "Chọn tuyến" at bounding box center [67, 29] width 108 height 9
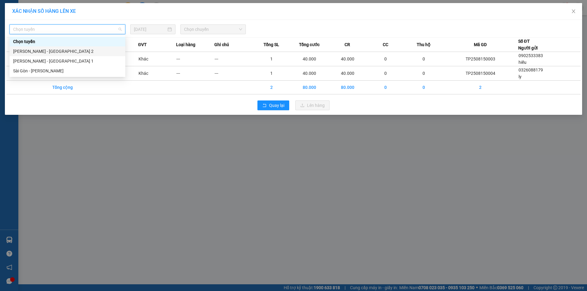
click at [71, 54] on div "Phương Lâm - Sài Gòn 2" at bounding box center [67, 51] width 108 height 7
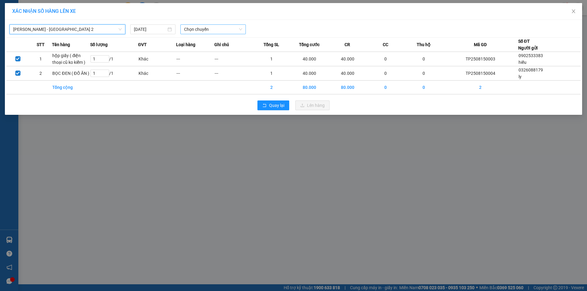
click at [208, 30] on span "Chọn chuyến" at bounding box center [213, 29] width 58 height 9
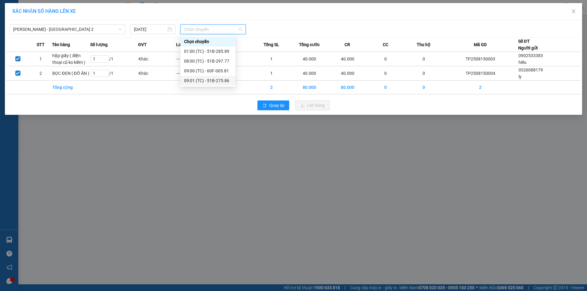
click at [214, 81] on div "09:01 (TC) - 51B-275.86" at bounding box center [208, 80] width 48 height 7
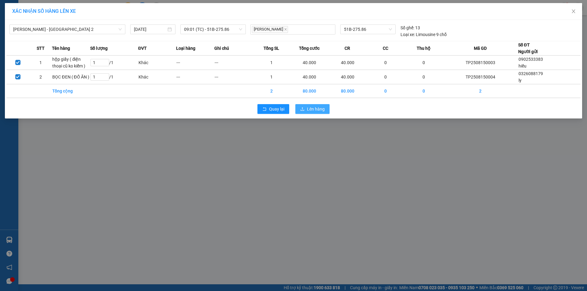
click at [315, 109] on span "Lên hàng" at bounding box center [316, 109] width 18 height 7
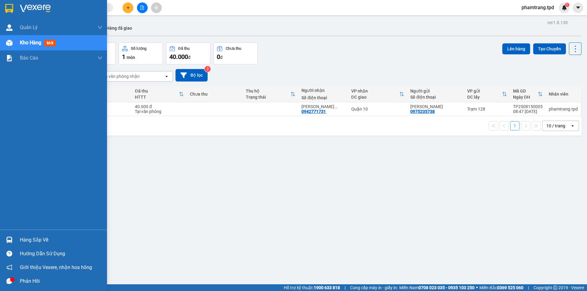
click at [24, 240] on div "Hàng sắp về" at bounding box center [61, 240] width 83 height 9
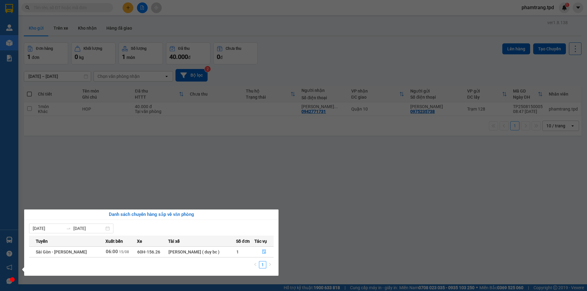
click at [208, 177] on section "Kết quả tìm kiếm ( 5 ) Bộ lọc Mã ĐH Trạng thái Món hàng Thu hộ Tổng cước Chưa c…" at bounding box center [293, 145] width 587 height 291
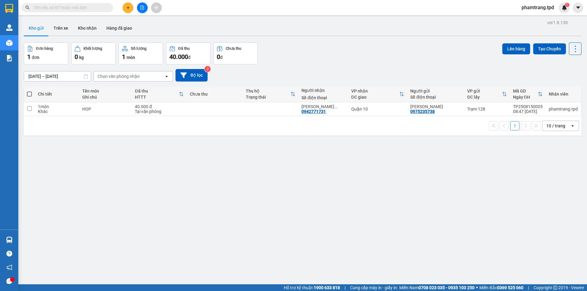
click at [171, 177] on div "ver 1.8.138 Kho gửi Trên xe Kho nhận Hàng đã giao Đơn hàng 1 đơn Khối lượng 0 k…" at bounding box center [302, 163] width 562 height 291
click at [55, 6] on input "text" at bounding box center [70, 7] width 72 height 7
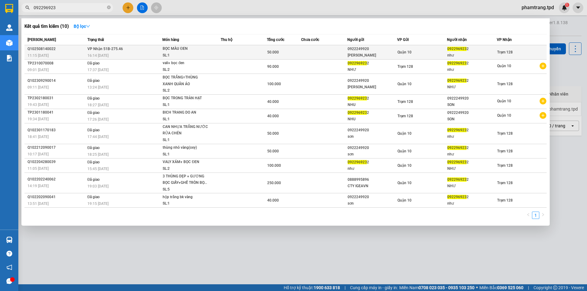
type input "092296923"
click at [104, 54] on span "16:14 - 14/08" at bounding box center [97, 55] width 21 height 4
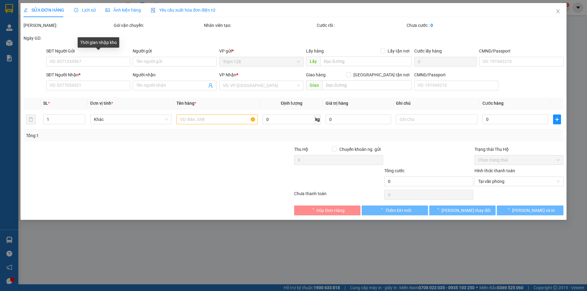
type input "0922249920"
type input "HỒ THANH SƠN"
type input "079094032963"
type input "0922969232"
type input "như"
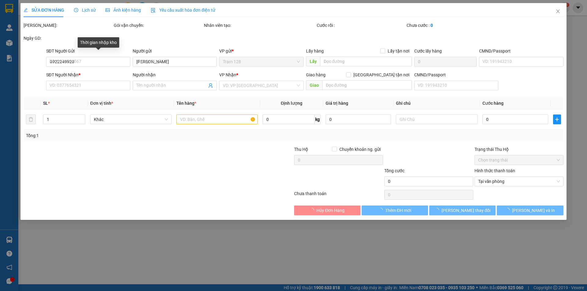
type input "50.000"
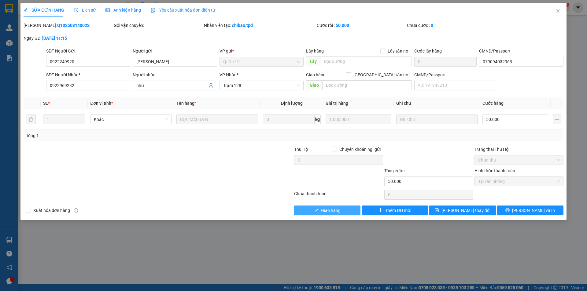
click at [325, 211] on span "Giao hàng" at bounding box center [331, 210] width 20 height 7
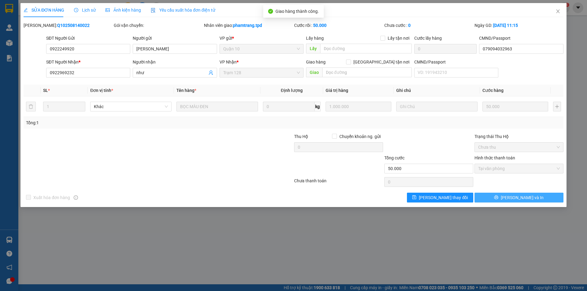
click at [524, 198] on span "Lưu và In" at bounding box center [522, 197] width 43 height 7
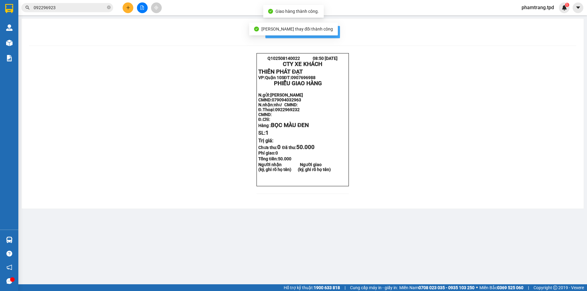
click at [332, 31] on span "In mẫu biên lai tự cấu hình" at bounding box center [306, 32] width 57 height 8
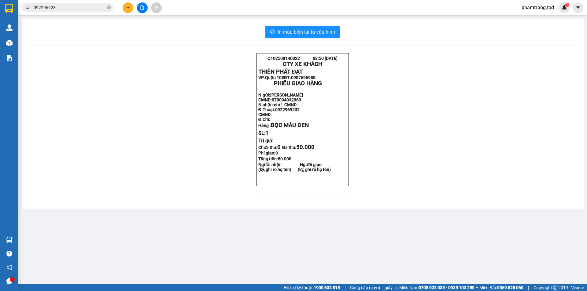
click at [129, 9] on icon "plus" at bounding box center [128, 8] width 4 height 4
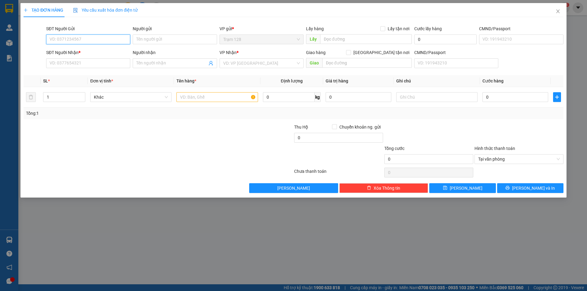
click at [67, 42] on input "SĐT Người Gửi" at bounding box center [88, 40] width 84 height 10
click at [72, 52] on div "0933909305 - C VÂN TRỊNH" at bounding box center [88, 51] width 77 height 7
type input "0933909305"
type input "C VÂN TRỊNH"
type input "271853070"
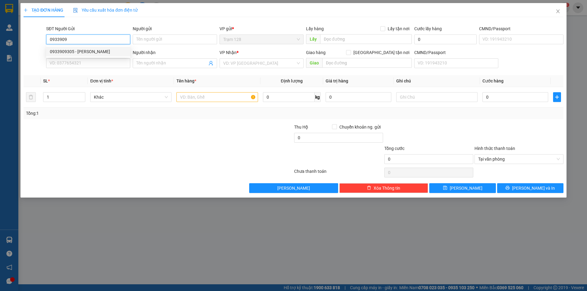
type input "0914177828"
type input "Ri"
type input "0933909305"
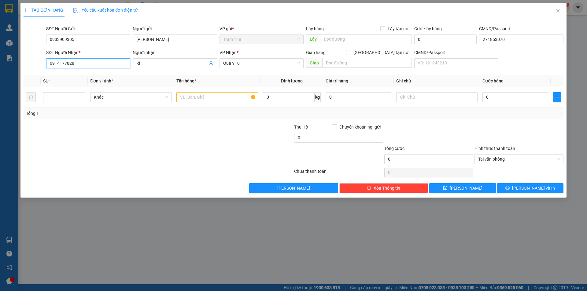
click at [93, 65] on input "0914177828" at bounding box center [88, 63] width 84 height 10
type input "0906680960"
click at [93, 75] on div "0906680960 - BẢO" at bounding box center [88, 75] width 77 height 7
type input "BẢO"
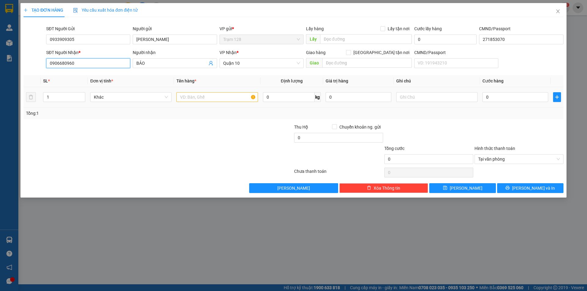
type input "0906680960"
click at [200, 97] on input "text" at bounding box center [216, 97] width 81 height 10
type input "BỌC TRANG"
click at [495, 98] on input "0" at bounding box center [515, 97] width 66 height 10
click at [494, 119] on div "Tổng: 1" at bounding box center [294, 114] width 540 height 12
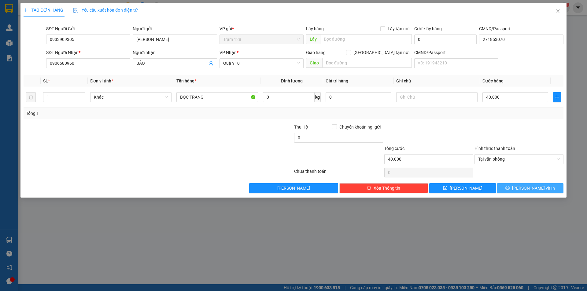
click at [529, 189] on span "Lưu và In" at bounding box center [533, 188] width 43 height 7
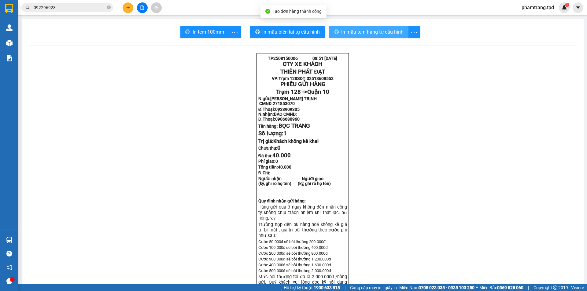
click at [373, 31] on span "In mẫu tem hàng tự cấu hình" at bounding box center [372, 32] width 62 height 8
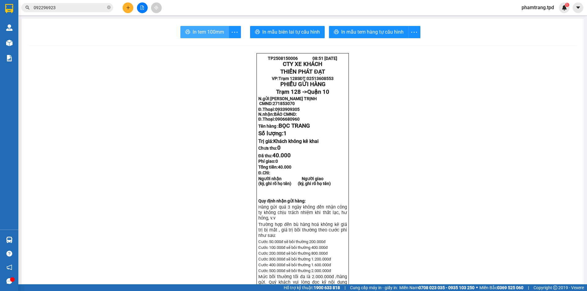
click at [203, 31] on span "In tem 100mm" at bounding box center [208, 32] width 31 height 8
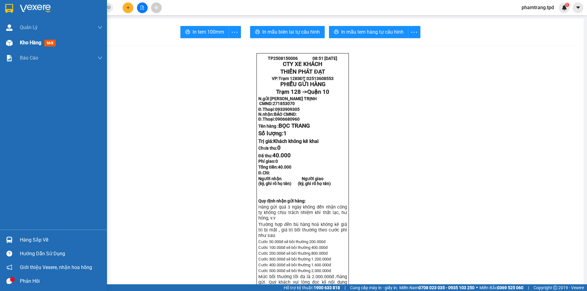
click at [14, 44] on div at bounding box center [9, 43] width 11 height 11
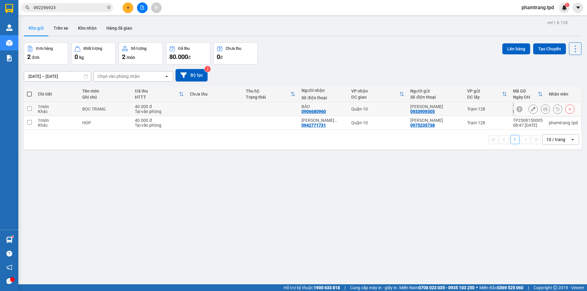
click at [29, 108] on input "checkbox" at bounding box center [29, 108] width 5 height 5
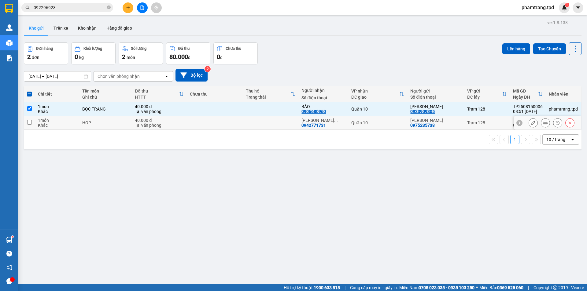
click at [28, 123] on input "checkbox" at bounding box center [29, 122] width 5 height 5
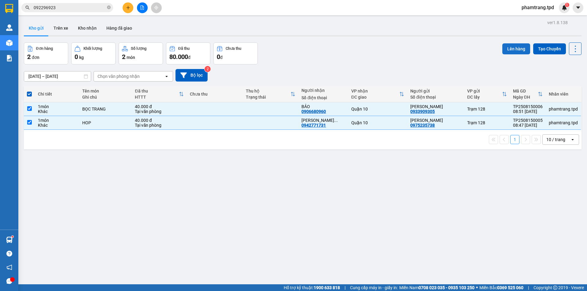
click at [514, 50] on button "Lên hàng" at bounding box center [516, 48] width 28 height 11
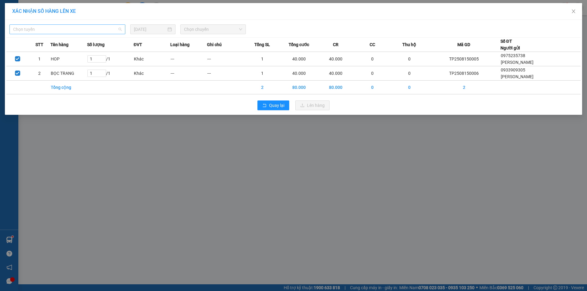
click at [72, 31] on span "Chọn tuyến" at bounding box center [67, 29] width 108 height 9
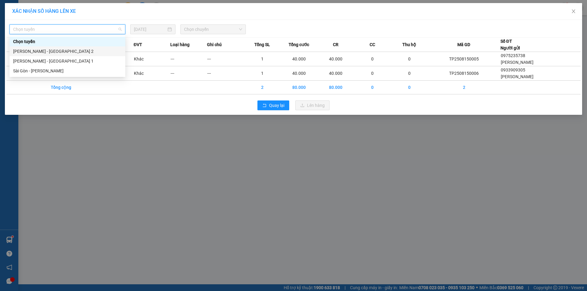
click at [53, 52] on div "Phương Lâm - Sài Gòn 2" at bounding box center [67, 51] width 108 height 7
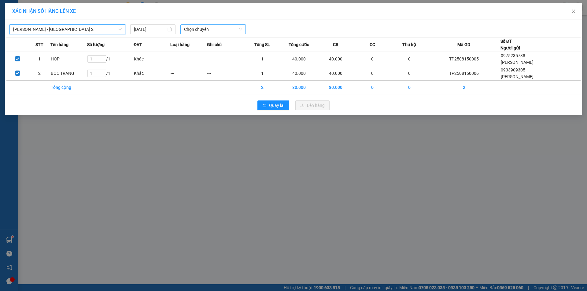
click at [204, 29] on span "Chọn chuyến" at bounding box center [213, 29] width 58 height 9
type input "10"
click at [221, 50] on div "Thêm chuyến " 10:00 "" at bounding box center [207, 51] width 55 height 10
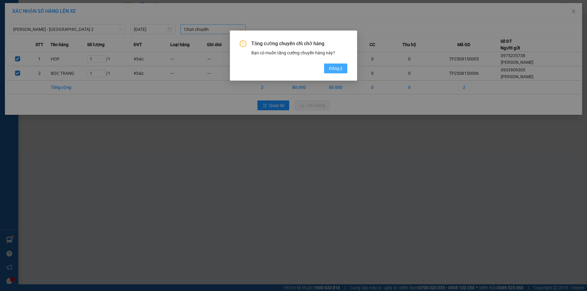
click at [338, 68] on span "Đồng ý" at bounding box center [335, 68] width 13 height 7
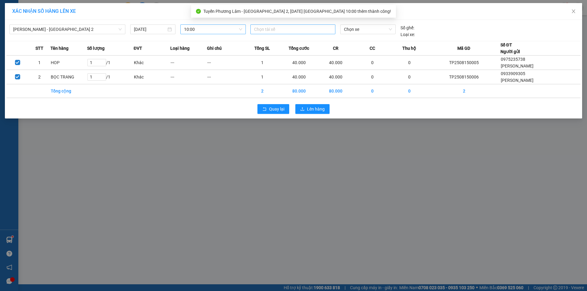
click at [284, 29] on div at bounding box center [293, 29] width 82 height 7
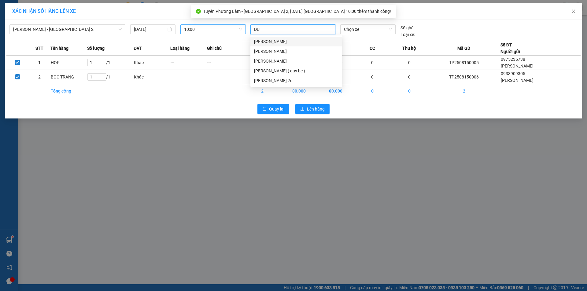
type input "DUY"
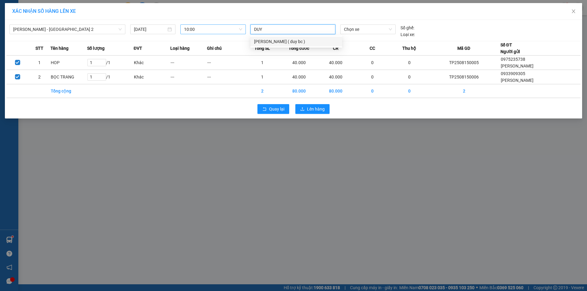
click at [281, 44] on div "nguyễn minh duy ( duy bc )" at bounding box center [296, 41] width 84 height 7
click at [361, 28] on span "Chọn xe" at bounding box center [368, 29] width 48 height 9
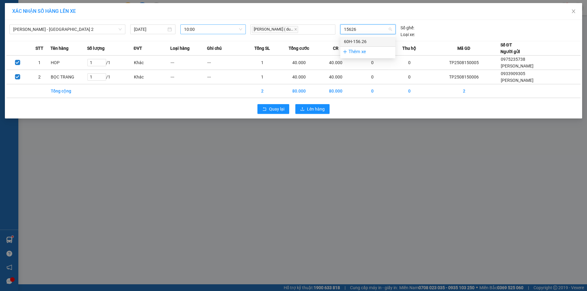
click at [355, 40] on div "60H-156.26" at bounding box center [368, 41] width 48 height 7
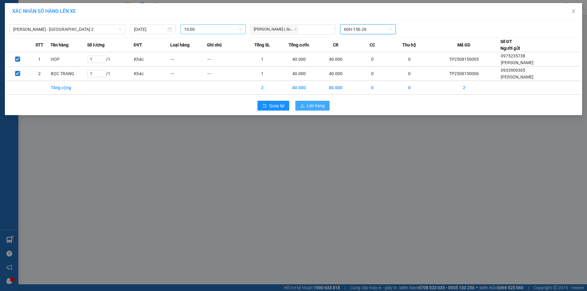
click at [312, 108] on span "Lên hàng" at bounding box center [316, 105] width 18 height 7
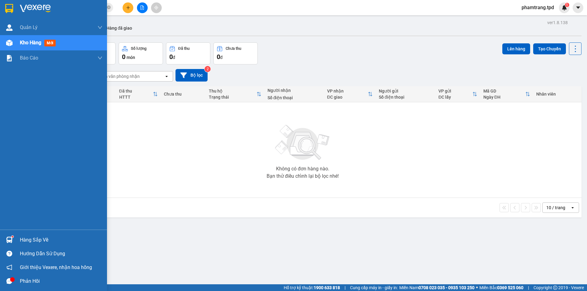
click at [16, 238] on div "Hàng sắp về" at bounding box center [53, 240] width 107 height 14
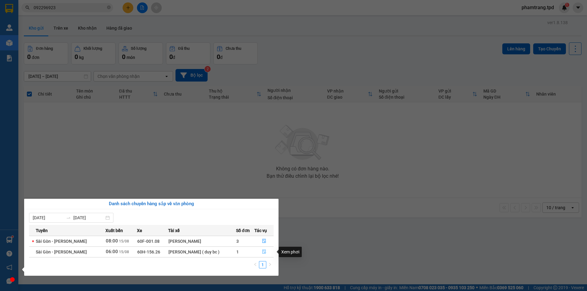
click at [264, 252] on icon "file-done" at bounding box center [264, 252] width 4 height 4
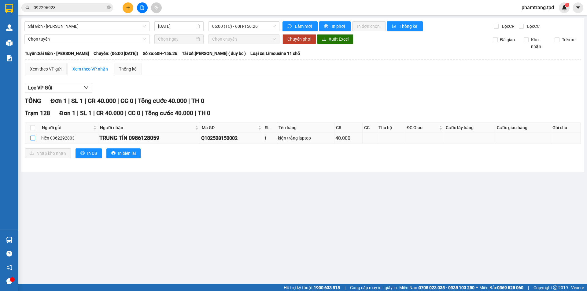
click at [32, 139] on input "checkbox" at bounding box center [32, 138] width 5 height 5
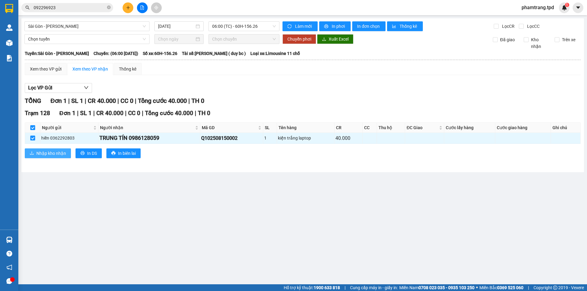
click at [38, 153] on span "Nhập kho nhận" at bounding box center [51, 153] width 30 height 7
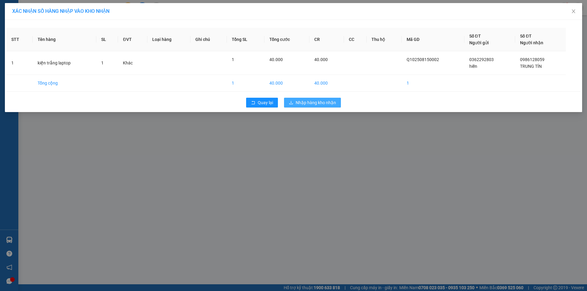
click at [307, 101] on span "Nhập hàng kho nhận" at bounding box center [316, 102] width 40 height 7
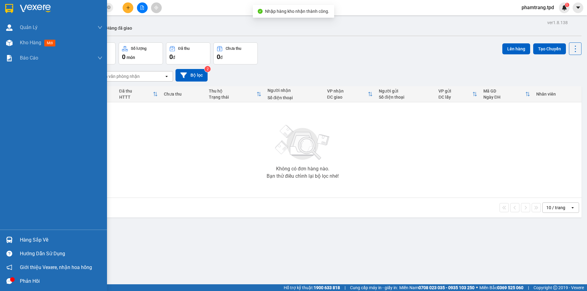
click at [26, 242] on div "Hàng sắp về" at bounding box center [61, 240] width 83 height 9
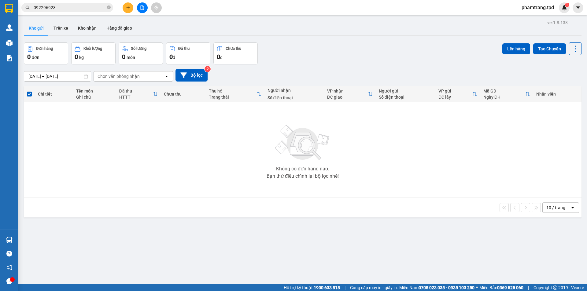
click at [154, 175] on section "Kết quả tìm kiếm ( 10 ) Bộ lọc Mã ĐH Trạng thái Món hàng Thu hộ Tổng cước Chưa …" at bounding box center [293, 145] width 587 height 291
click at [55, 8] on input "092296923" at bounding box center [70, 7] width 72 height 7
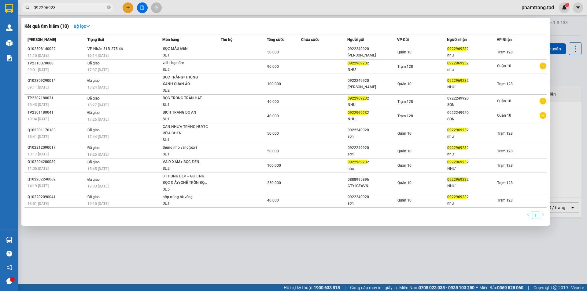
click at [55, 8] on input "092296923" at bounding box center [70, 7] width 72 height 7
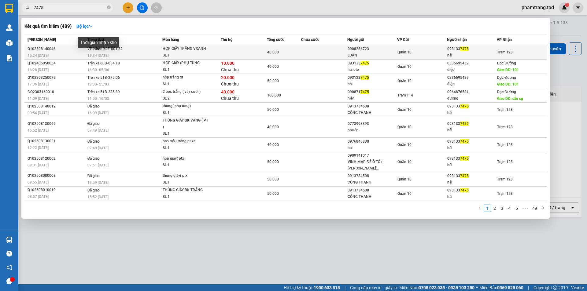
type input "7475"
click at [104, 52] on div "19:34 - 14/08" at bounding box center [124, 55] width 75 height 7
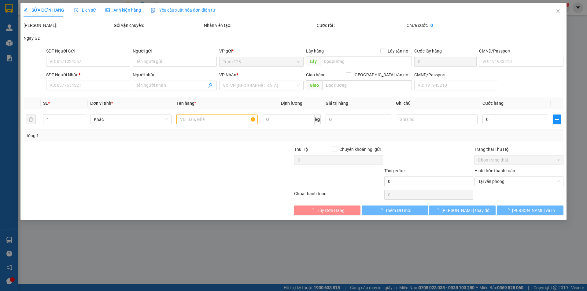
type input "0908256723"
type input "LUÂN"
type input "079078018385"
type input "0931337475"
type input "hải"
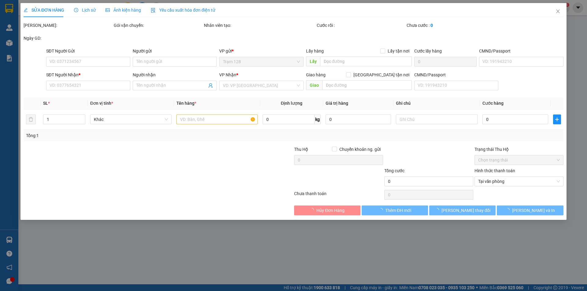
type input "40.000"
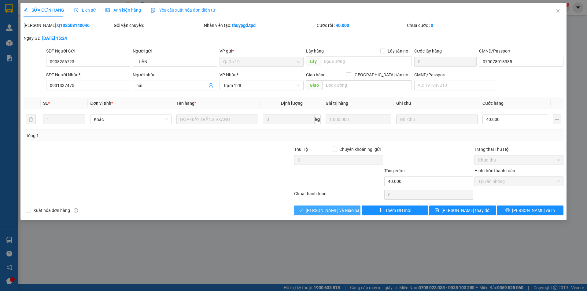
click at [324, 211] on span "Lưu và Giao hàng" at bounding box center [335, 210] width 59 height 7
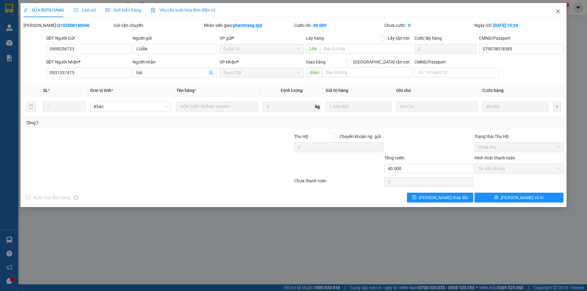
click at [560, 12] on icon "close" at bounding box center [557, 11] width 5 height 5
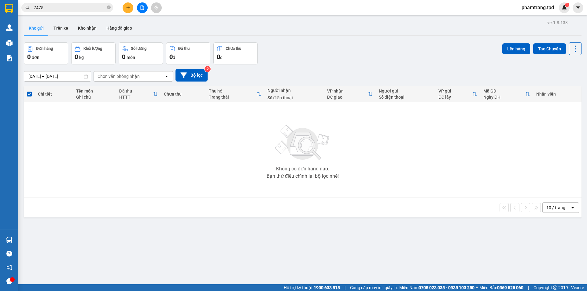
click at [130, 8] on icon "plus" at bounding box center [128, 8] width 4 height 4
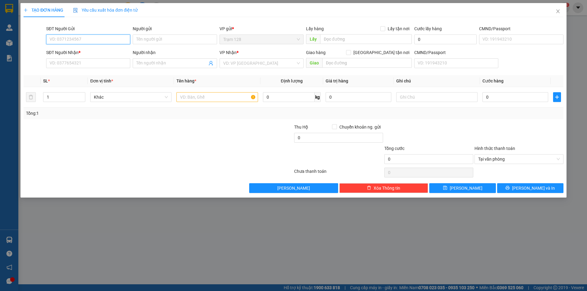
click at [73, 42] on input "SĐT Người Gửi" at bounding box center [88, 40] width 84 height 10
click at [75, 53] on div "0974960896 - PHÚC" at bounding box center [88, 51] width 77 height 7
type input "0974960896"
type input "PHÚC"
type input "075087008030"
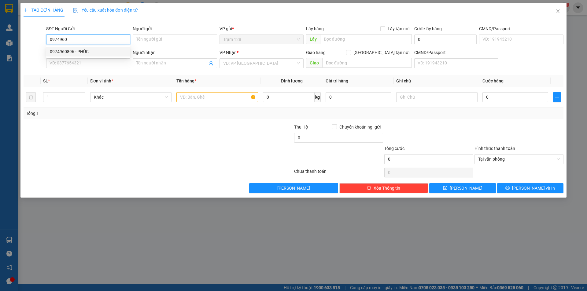
type input "0971418141"
type input "NGUYỄN XUÂN TIẾN"
type input "0974960896"
click at [214, 97] on input "text" at bounding box center [216, 97] width 81 height 10
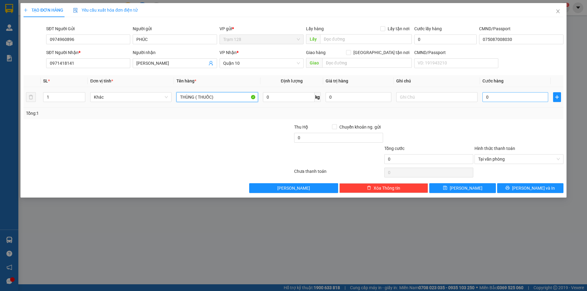
type input "THÙNG ( THUỐC)"
click at [504, 100] on input "0" at bounding box center [515, 97] width 66 height 10
click at [521, 120] on div "Transit Pickup Surcharge Ids Transit Deliver Surcharge Ids Transit Deliver Surc…" at bounding box center [294, 107] width 540 height 171
click at [532, 188] on span "Lưu và In" at bounding box center [533, 188] width 43 height 7
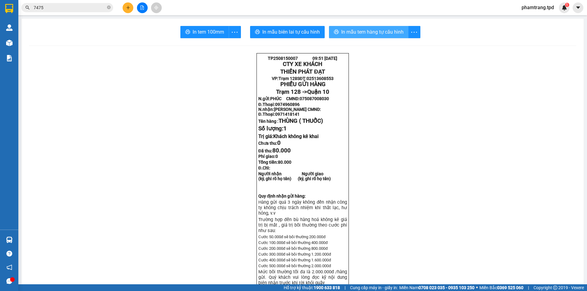
click at [366, 29] on span "In mẫu tem hàng tự cấu hình" at bounding box center [372, 32] width 62 height 8
click at [200, 32] on span "In tem 100mm" at bounding box center [208, 32] width 31 height 8
click at [82, 5] on input "7475" at bounding box center [70, 7] width 72 height 7
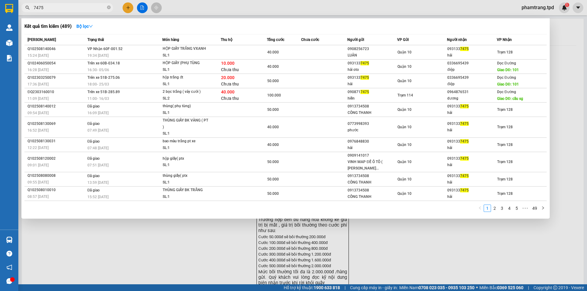
click at [81, 5] on input "7475" at bounding box center [70, 7] width 72 height 7
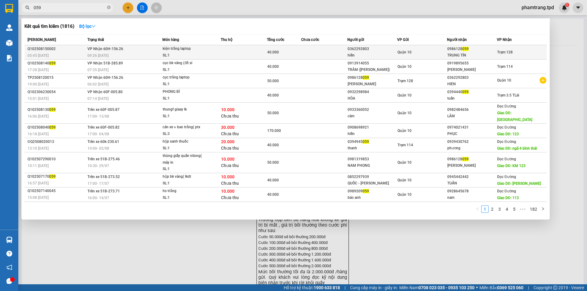
type input "059"
click at [288, 56] on td "40.000" at bounding box center [284, 52] width 35 height 14
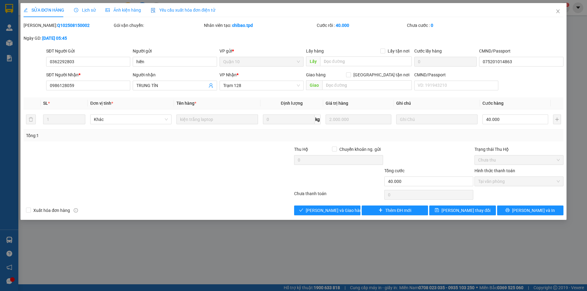
type input "0362292803"
type input "hiền"
type input "075201014863"
type input "0986128059"
type input "TRUNG TÍN"
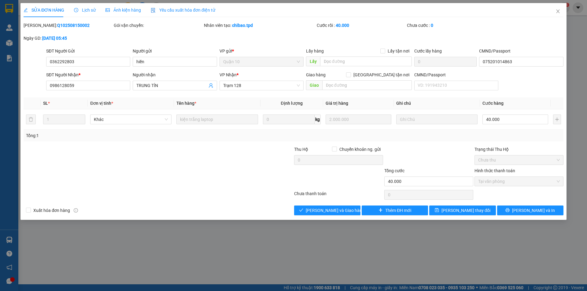
type input "40.000"
click at [334, 211] on span "Giao hàng" at bounding box center [331, 210] width 20 height 7
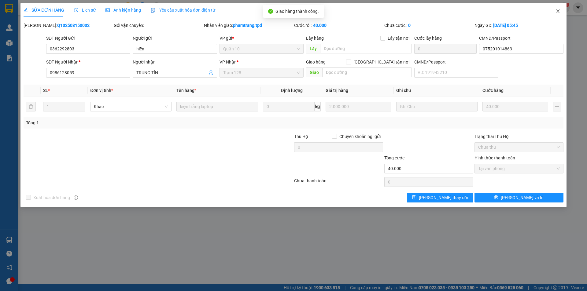
click at [557, 11] on icon "close" at bounding box center [557, 11] width 5 height 5
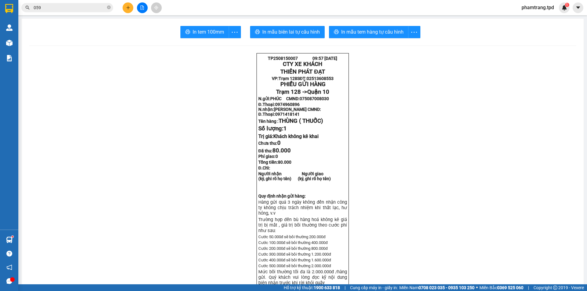
click at [66, 8] on input "059" at bounding box center [70, 7] width 72 height 7
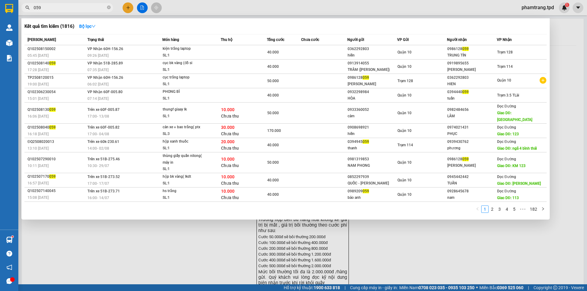
click at [66, 8] on input "059" at bounding box center [70, 7] width 72 height 7
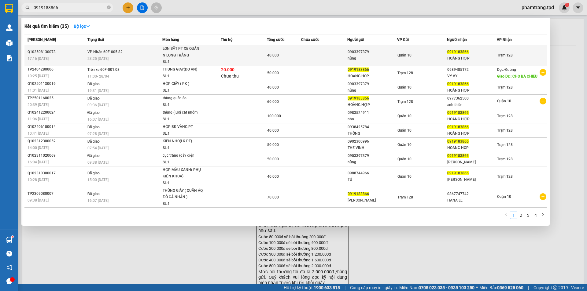
type input "0919183866"
click at [140, 62] on div "23:25 - 13/08" at bounding box center [124, 58] width 75 height 7
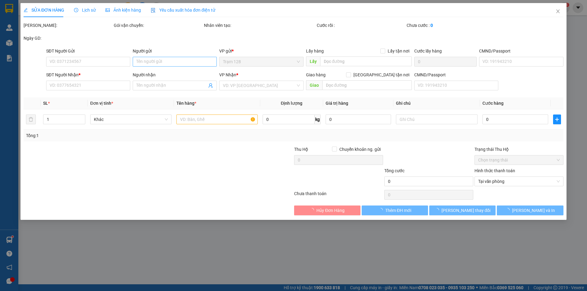
type input "0903397379"
type input "hùng"
type input "075067015762"
type input "0919183866"
type input "HOÀNG HỢP"
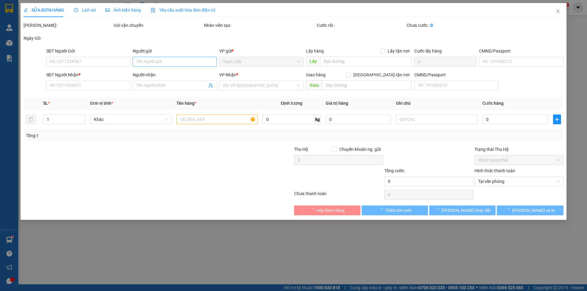
type input "40.000"
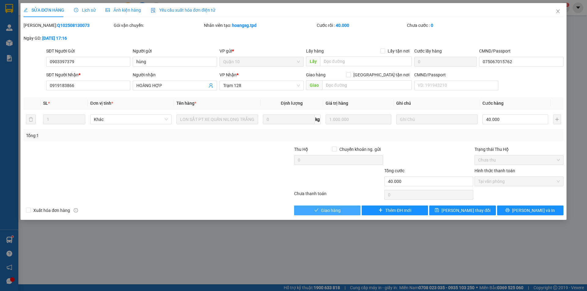
click at [321, 210] on span "Giao hàng" at bounding box center [331, 210] width 20 height 7
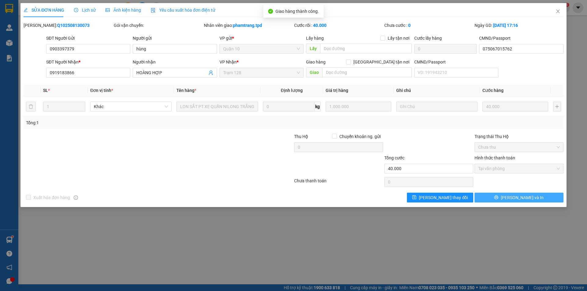
click at [531, 197] on button "Lưu và In" at bounding box center [518, 198] width 89 height 10
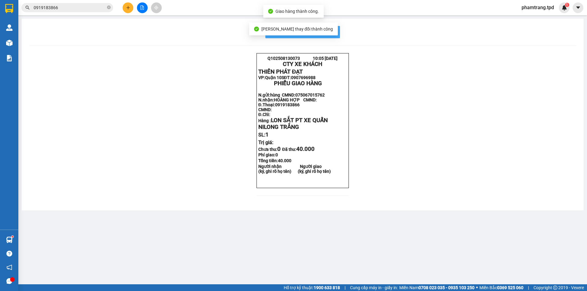
click at [331, 28] on span "In mẫu biên lai tự cấu hình" at bounding box center [306, 32] width 57 height 8
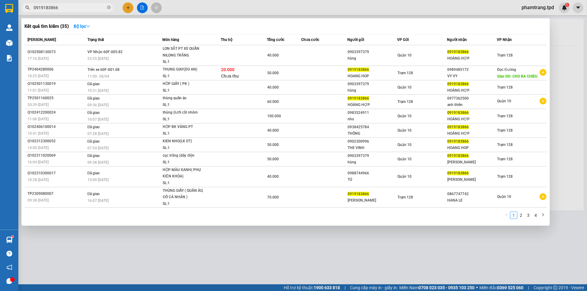
drag, startPoint x: 86, startPoint y: 6, endPoint x: 8, endPoint y: 6, distance: 77.6
click at [8, 6] on section "Kết quả tìm kiếm ( 35 ) Bộ lọc Mã ĐH Trạng thái Món hàng Thu hộ Tổng cước Chưa …" at bounding box center [293, 145] width 587 height 291
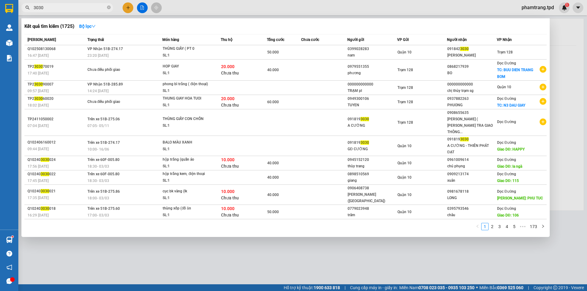
drag, startPoint x: 63, startPoint y: 10, endPoint x: 0, endPoint y: 6, distance: 63.4
click at [0, 6] on section "Kết quả tìm kiếm ( 1725 ) Bộ lọc Mã ĐH Trạng thái Món hàng Thu hộ Tổng cước Chư…" at bounding box center [293, 145] width 587 height 291
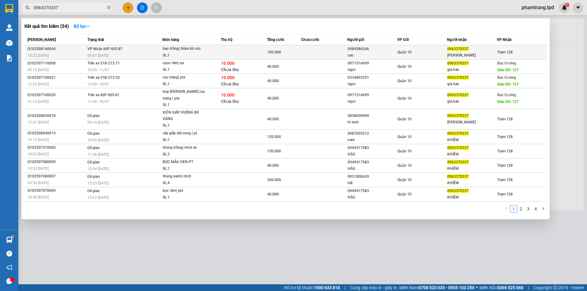
type input "0963370337"
click at [366, 55] on div "cao" at bounding box center [371, 55] width 49 height 6
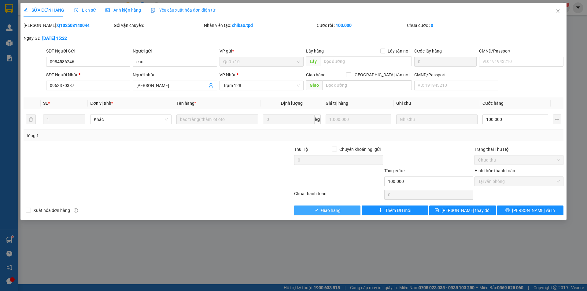
click at [343, 211] on button "Giao hàng" at bounding box center [327, 211] width 66 height 10
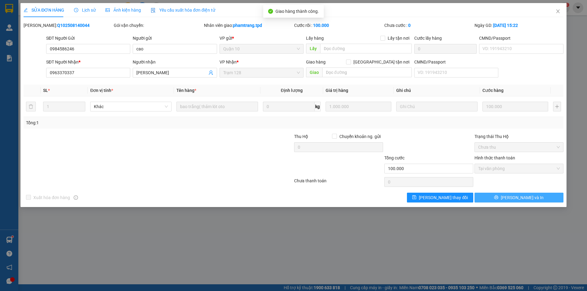
click at [523, 194] on span "Lưu và In" at bounding box center [522, 197] width 43 height 7
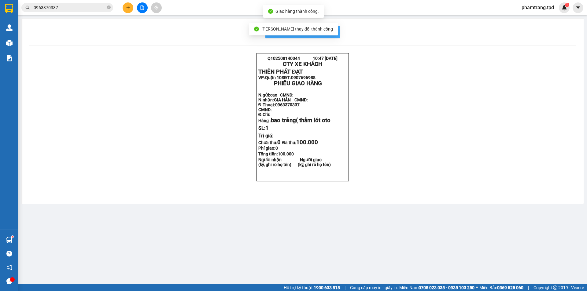
click at [333, 33] on span "In mẫu biên lai tự cấu hình" at bounding box center [306, 32] width 57 height 8
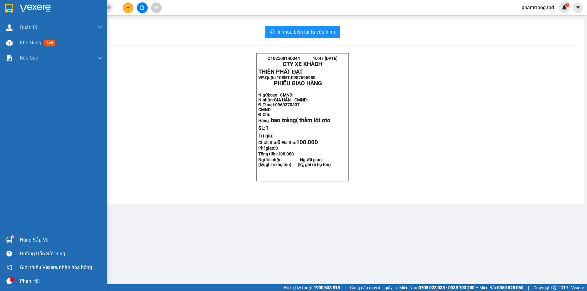
click at [41, 241] on div "Hàng sắp về" at bounding box center [61, 240] width 83 height 9
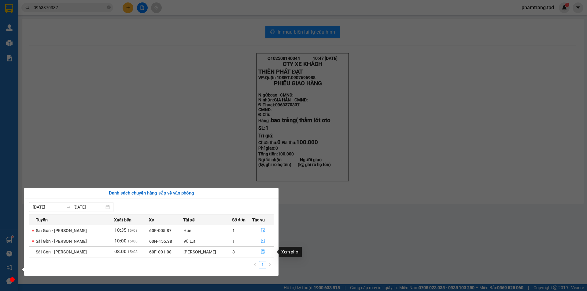
click at [262, 254] on icon "file-done" at bounding box center [263, 252] width 4 height 4
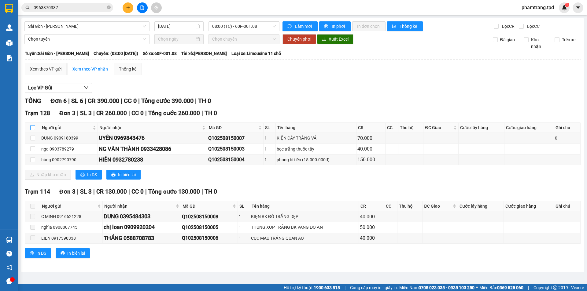
click at [34, 128] on input "checkbox" at bounding box center [32, 127] width 5 height 5
checkbox input "true"
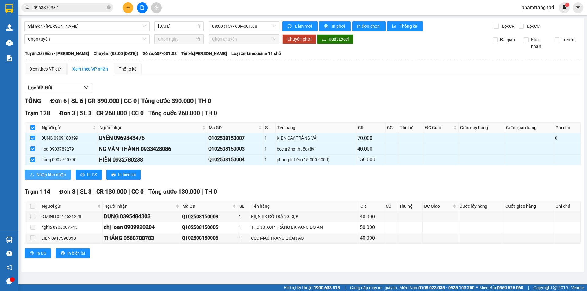
click at [49, 174] on span "Nhập kho nhận" at bounding box center [51, 174] width 30 height 7
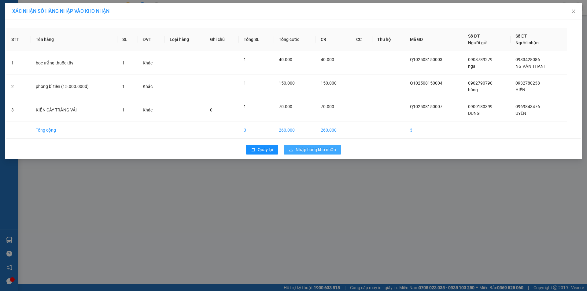
click at [327, 151] on span "Nhập hàng kho nhận" at bounding box center [316, 149] width 40 height 7
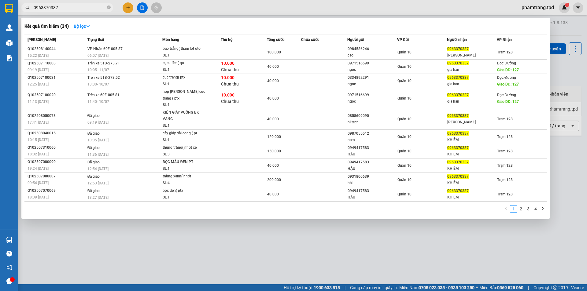
click at [64, 8] on input "0963370337" at bounding box center [70, 7] width 72 height 7
drag, startPoint x: 64, startPoint y: 8, endPoint x: 23, endPoint y: 6, distance: 40.7
click at [23, 6] on span "0963370337" at bounding box center [67, 7] width 92 height 9
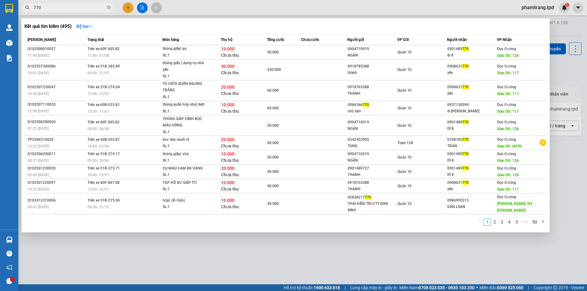
drag, startPoint x: 47, startPoint y: 6, endPoint x: 22, endPoint y: 11, distance: 25.8
click at [22, 11] on div "770" at bounding box center [59, 7] width 119 height 9
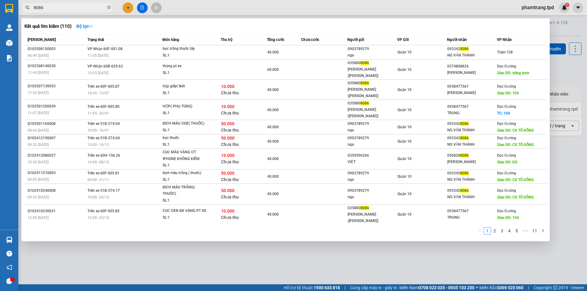
click at [0, 8] on section "Kết quả tìm kiếm ( 110 ) Bộ lọc Mã ĐH Trạng thái Món hàng Thu hộ Tổng cước Chưa…" at bounding box center [293, 145] width 587 height 291
click at [78, 9] on input "8086" at bounding box center [70, 7] width 72 height 7
type input "8"
type input "238"
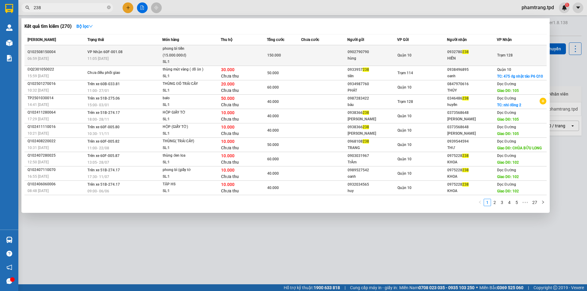
click at [301, 51] on td at bounding box center [324, 55] width 46 height 21
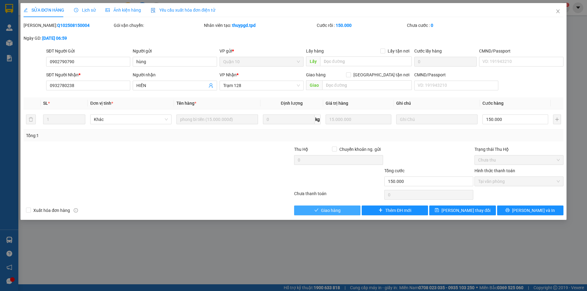
click at [336, 210] on span "Giao hàng" at bounding box center [331, 210] width 20 height 7
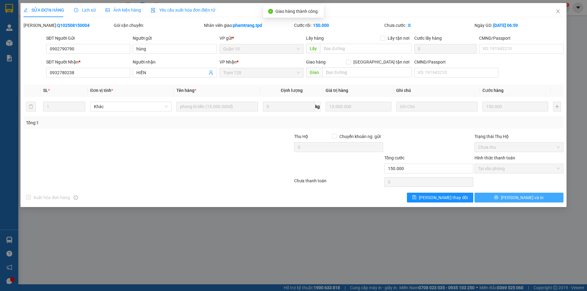
click at [531, 196] on span "Lưu và In" at bounding box center [522, 197] width 43 height 7
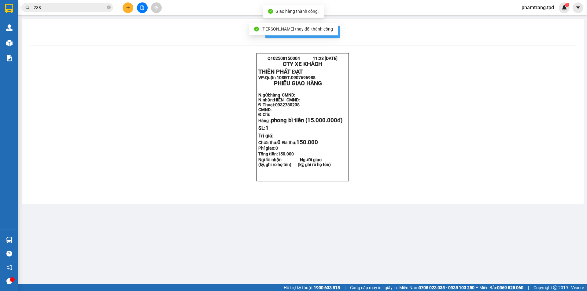
click at [332, 30] on span "In mẫu biên lai tự cấu hình" at bounding box center [306, 32] width 57 height 8
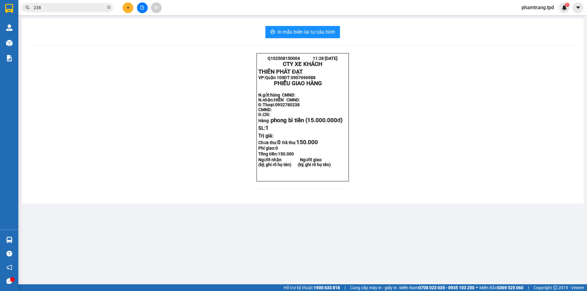
click at [237, 290] on div "Hỗ trợ kỹ thuật: 1900 633 818 | Cung cấp máy in - giấy in: Miền Nam 0708 023 03…" at bounding box center [292, 288] width 584 height 7
click at [126, 12] on button at bounding box center [128, 7] width 11 height 11
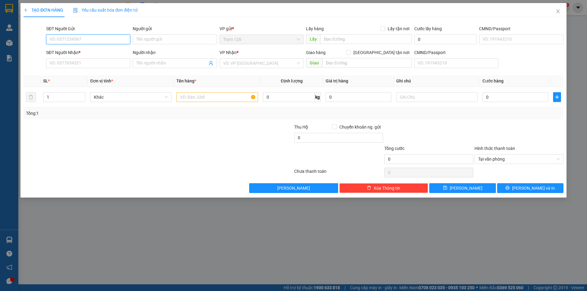
click at [89, 42] on input "SĐT Người Gửi" at bounding box center [88, 40] width 84 height 10
click at [50, 42] on input "9326287" at bounding box center [88, 40] width 84 height 10
click at [71, 37] on input "09326287" at bounding box center [88, 40] width 84 height 10
drag, startPoint x: 86, startPoint y: 49, endPoint x: 88, endPoint y: 46, distance: 3.2
click at [88, 46] on div "0932628716 0932628716 - NK 27" at bounding box center [88, 52] width 84 height 12
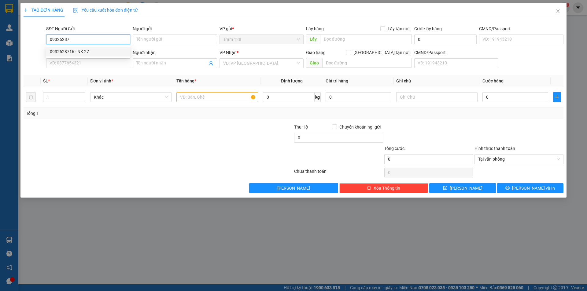
click at [87, 55] on div "0932628716 - NK 27" at bounding box center [88, 51] width 77 height 7
type input "0932628716"
type input "NK 27"
type input "0908606160"
type input "labo việt tiên"
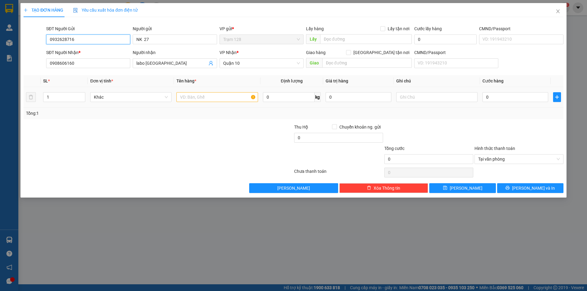
type input "0932628716"
click at [189, 98] on input "text" at bounding box center [216, 97] width 81 height 10
type input "HỘP XANH (NK"
click at [492, 99] on input "0" at bounding box center [515, 97] width 66 height 10
click at [491, 119] on div "Transit Pickup Surcharge Ids Transit Deliver Surcharge Ids Transit Deliver Surc…" at bounding box center [294, 107] width 540 height 171
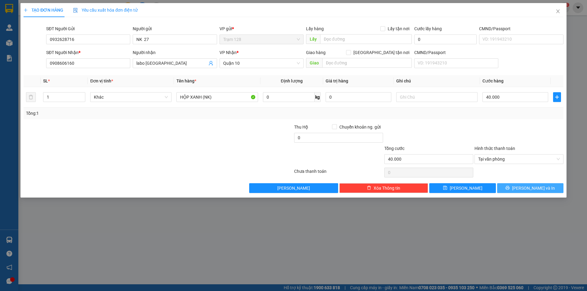
click at [514, 190] on button "Lưu và In" at bounding box center [530, 188] width 66 height 10
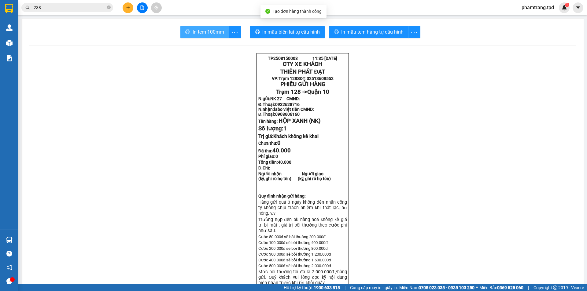
click at [212, 31] on span "In tem 100mm" at bounding box center [208, 32] width 31 height 8
click at [131, 6] on button at bounding box center [128, 7] width 11 height 11
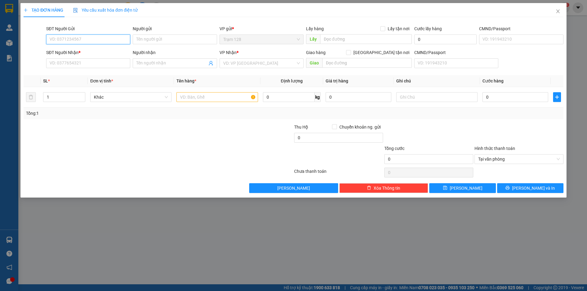
click at [95, 39] on input "SĐT Người Gửi" at bounding box center [88, 40] width 84 height 10
click at [113, 54] on div "0988333315 - THANH DŨNG" at bounding box center [88, 51] width 77 height 7
type input "0988333315"
type input "THANH DŨNG"
type input "051062005169"
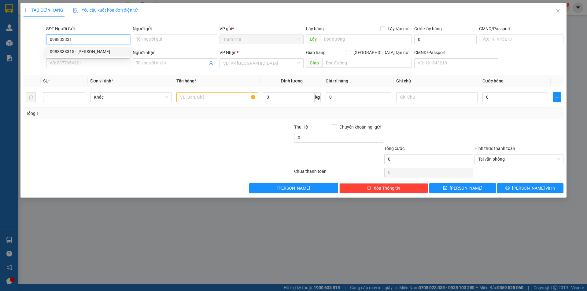
type input "0942720720"
type input "thi"
type input "0988333315"
click at [204, 98] on input "text" at bounding box center [216, 97] width 81 height 10
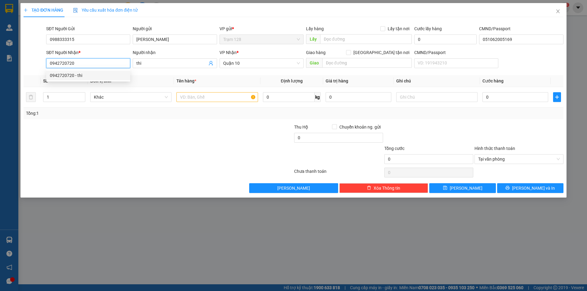
drag, startPoint x: 91, startPoint y: 62, endPoint x: 53, endPoint y: 64, distance: 38.9
click at [53, 64] on input "0942720720" at bounding box center [88, 63] width 84 height 10
click at [87, 73] on div "0909535577 - thái" at bounding box center [88, 75] width 77 height 7
type input "0909535577"
type input "thái"
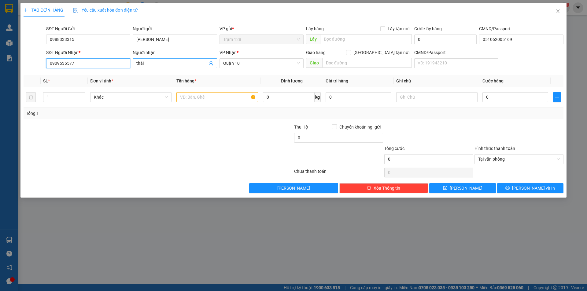
type input "0909535577"
click at [168, 63] on input "thái" at bounding box center [171, 63] width 71 height 7
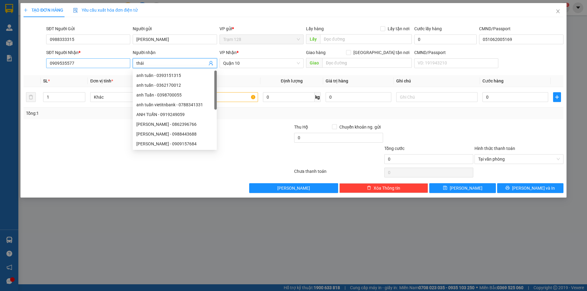
drag, startPoint x: 168, startPoint y: 63, endPoint x: 126, endPoint y: 64, distance: 41.6
click at [126, 64] on div "SĐT Người Nhận * 0909535577 Người nhận thái VP Nhận * Quận 10 Giao hàng Giao tậ…" at bounding box center [305, 59] width 520 height 21
type input "t"
type input "THÁI"
click at [251, 119] on div "Tổng: 1" at bounding box center [294, 114] width 540 height 12
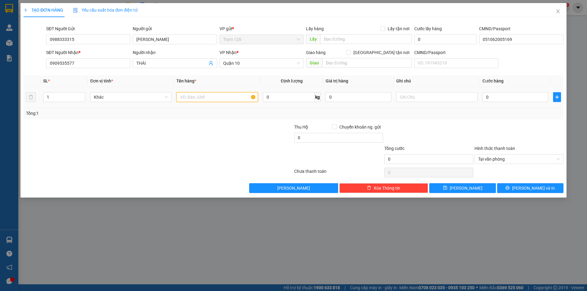
click at [230, 97] on input "text" at bounding box center [216, 97] width 81 height 10
type input "THÙNG XỐP (ĐỒ ĂN)"
click at [499, 97] on input "0" at bounding box center [515, 97] width 66 height 10
type input "5"
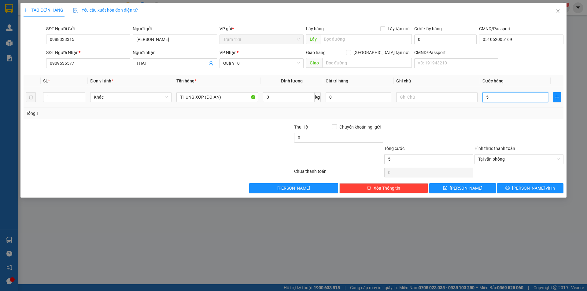
type input "50"
type input "50.000"
click at [484, 134] on div at bounding box center [519, 134] width 90 height 21
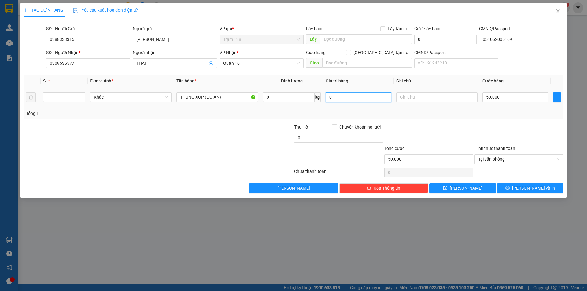
click at [342, 94] on input "0" at bounding box center [358, 97] width 66 height 10
type input "0.100"
click at [410, 122] on div "Transit Pickup Surcharge Ids Transit Deliver Surcharge Ids Transit Deliver Surc…" at bounding box center [294, 107] width 540 height 171
click at [544, 186] on button "Lưu và In" at bounding box center [530, 188] width 66 height 10
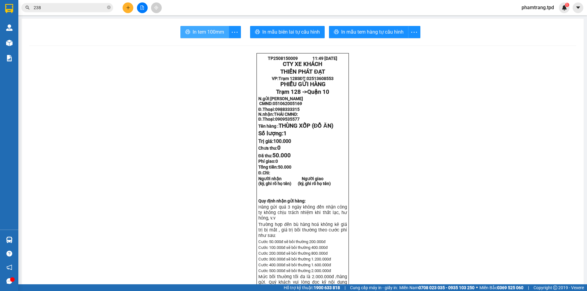
click at [206, 33] on span "In tem 100mm" at bounding box center [208, 32] width 31 height 8
click at [351, 35] on span "In mẫu tem hàng tự cấu hình" at bounding box center [372, 32] width 62 height 8
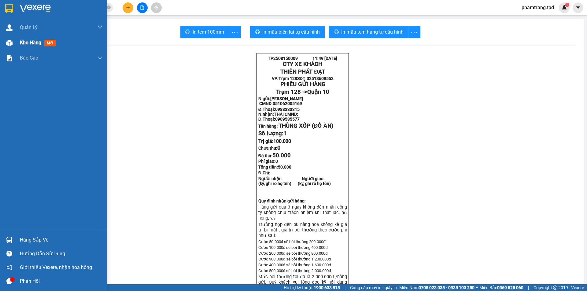
click at [25, 40] on span "Kho hàng" at bounding box center [30, 43] width 21 height 6
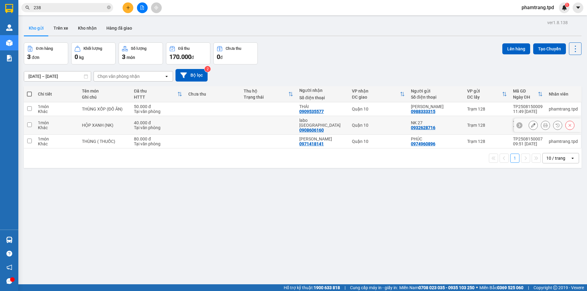
click at [30, 123] on input "checkbox" at bounding box center [29, 125] width 5 height 5
checkbox input "true"
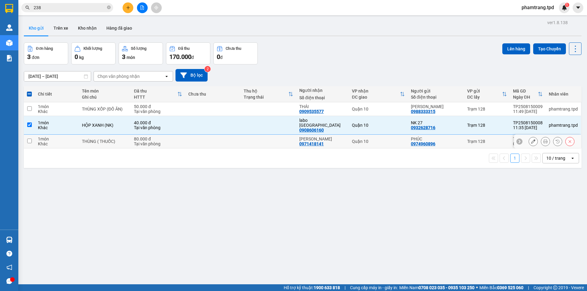
click at [31, 139] on input "checkbox" at bounding box center [29, 141] width 5 height 5
checkbox input "true"
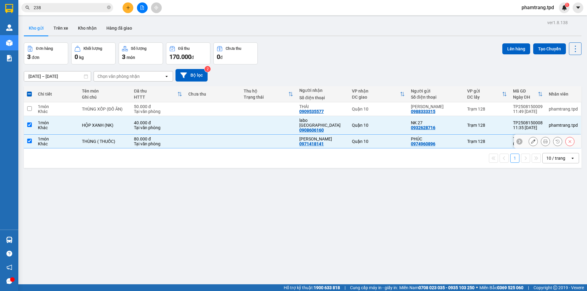
click at [34, 142] on td at bounding box center [29, 142] width 11 height 14
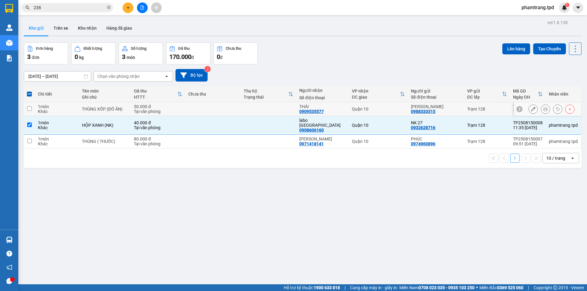
click at [31, 110] on input "checkbox" at bounding box center [29, 108] width 5 height 5
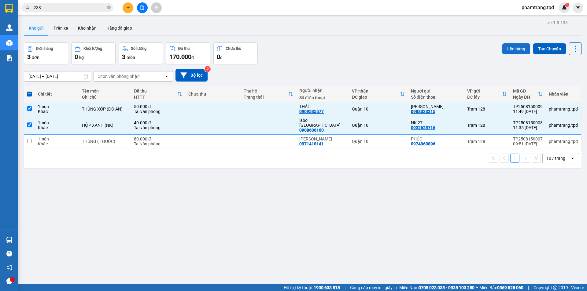
click at [510, 46] on button "Lên hàng" at bounding box center [516, 48] width 28 height 11
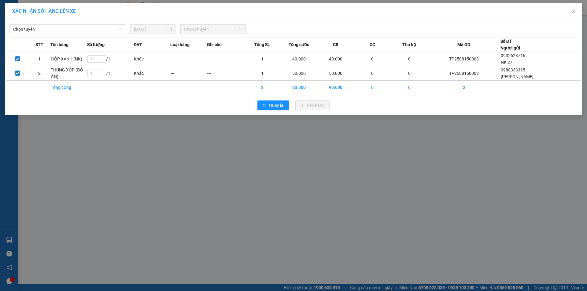
click at [55, 24] on div "Chọn tuyến 15/08/2025 Chọn chuyến" at bounding box center [293, 27] width 574 height 13
click at [53, 28] on span "Chọn tuyến" at bounding box center [67, 29] width 108 height 9
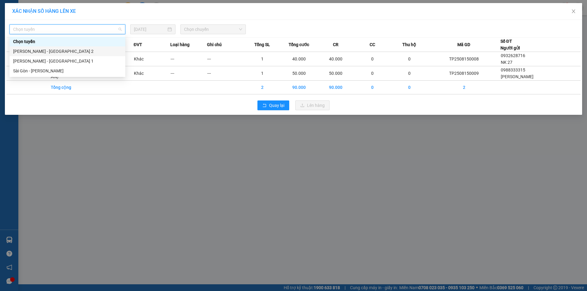
click at [46, 50] on div "Phương Lâm - Sài Gòn 2" at bounding box center [67, 51] width 108 height 7
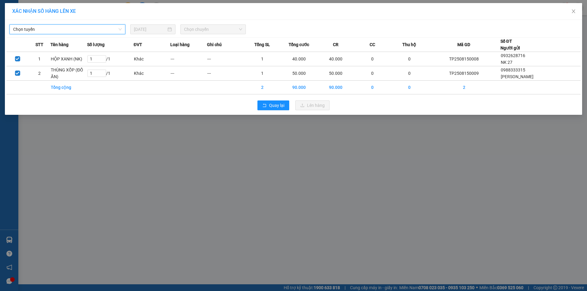
click at [195, 27] on span "Chọn chuyến" at bounding box center [213, 29] width 58 height 9
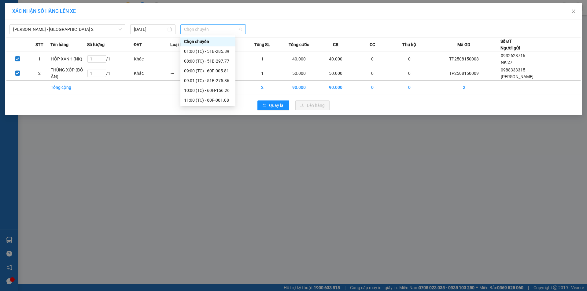
click at [225, 30] on span "Chọn chuyến" at bounding box center [213, 29] width 58 height 9
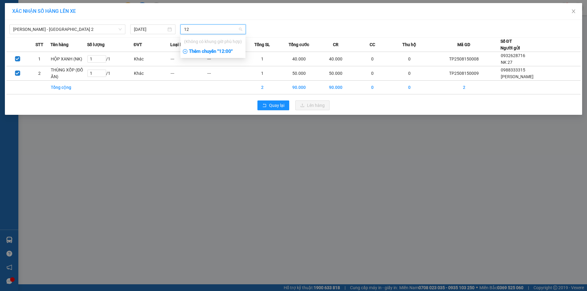
type input "12"
click at [226, 50] on div "Thêm chuyến " 12:00 "" at bounding box center [212, 51] width 65 height 10
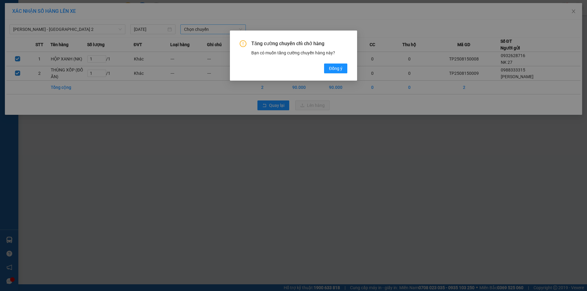
click at [337, 63] on div "Tăng cường chuyến chỉ chở hàng Bạn có muốn tăng cường chuyến hàng này? Đồng ý" at bounding box center [294, 56] width 108 height 33
click at [338, 68] on span "Đồng ý" at bounding box center [335, 68] width 13 height 7
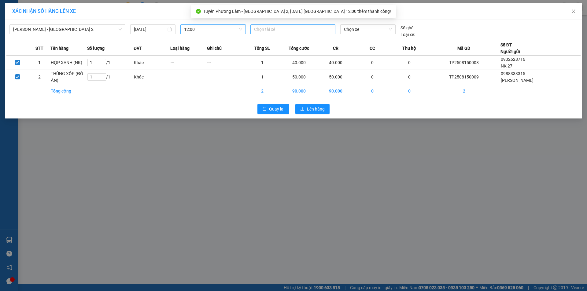
click at [285, 31] on div at bounding box center [293, 29] width 82 height 7
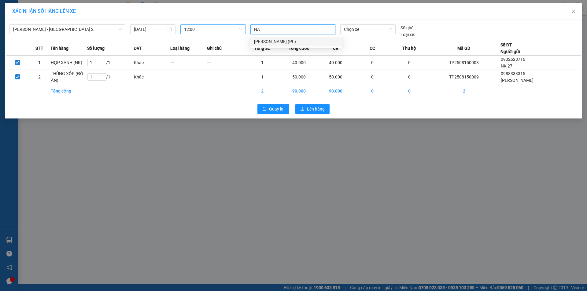
type input "NAM"
click at [305, 42] on div "Nguyễn Đình Nam (PL)" at bounding box center [296, 41] width 84 height 7
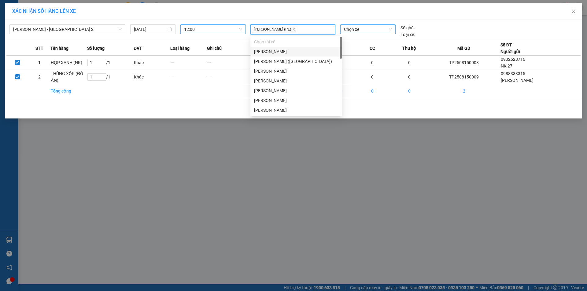
click at [384, 25] on span "Chọn xe" at bounding box center [368, 29] width 48 height 9
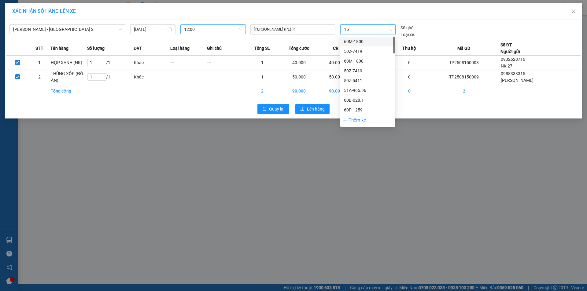
type input "152"
click at [369, 40] on div "60F-001.52" at bounding box center [368, 41] width 48 height 7
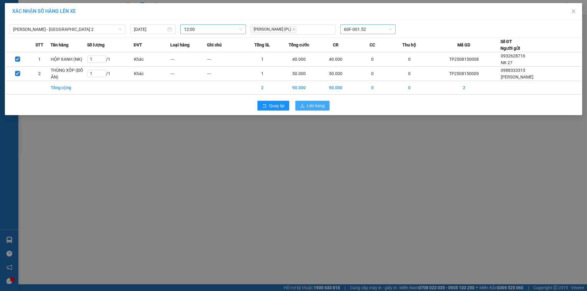
click at [314, 104] on span "Lên hàng" at bounding box center [316, 105] width 18 height 7
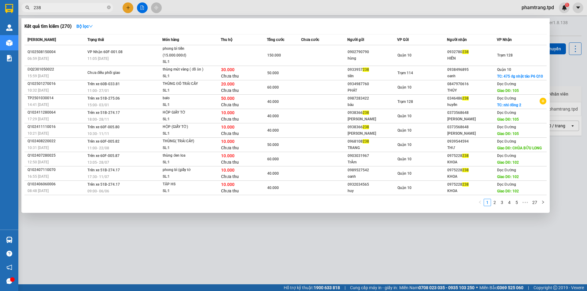
drag, startPoint x: 55, startPoint y: 9, endPoint x: 0, endPoint y: 8, distance: 55.3
click at [0, 8] on section "Kết quả tìm kiếm ( 270 ) Bộ lọc Mã ĐH Trạng thái Món hàng Thu hộ Tổng cước Chưa…" at bounding box center [293, 145] width 587 height 291
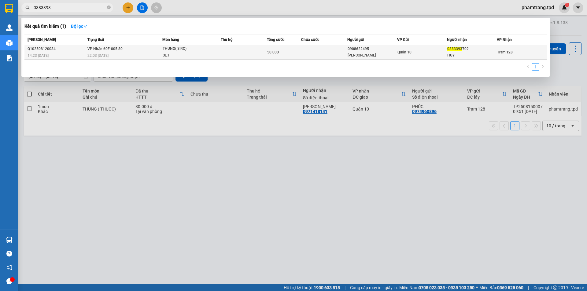
type input "0383393"
click at [189, 53] on div "SL: 1" at bounding box center [186, 55] width 46 height 7
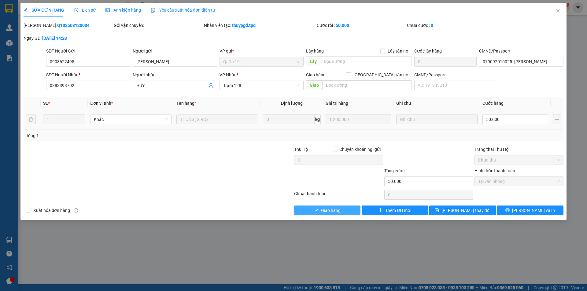
click at [328, 210] on span "Giao hàng" at bounding box center [331, 210] width 20 height 7
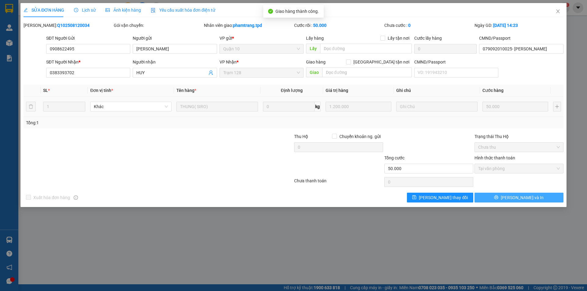
click at [522, 200] on span "Lưu và In" at bounding box center [522, 197] width 43 height 7
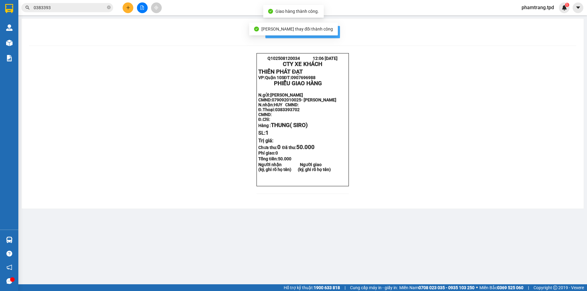
click at [334, 29] on span "In mẫu biên lai tự cấu hình" at bounding box center [306, 32] width 57 height 8
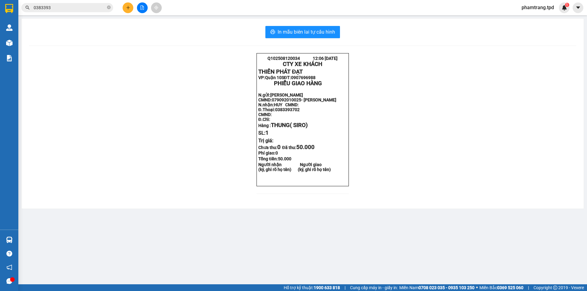
click at [129, 7] on icon "plus" at bounding box center [128, 8] width 4 height 4
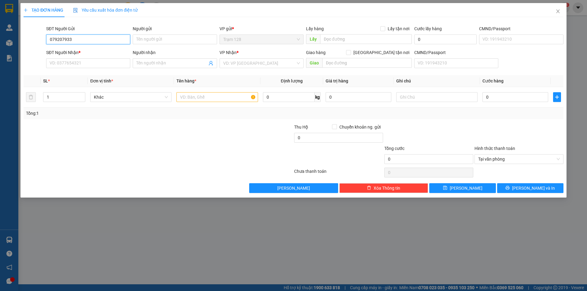
type input "0792079331"
click at [102, 50] on div "0792079331 - NGUYỄN THỊ TUYẾT" at bounding box center [88, 51] width 77 height 7
type input "NGUYỄN THỊ TUYẾT"
type input "083151004568"
type input "0908874853"
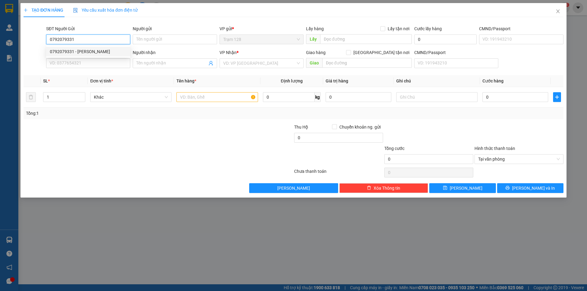
type input "OANH"
type input "0792079331"
click at [231, 99] on input "text" at bounding box center [216, 97] width 81 height 10
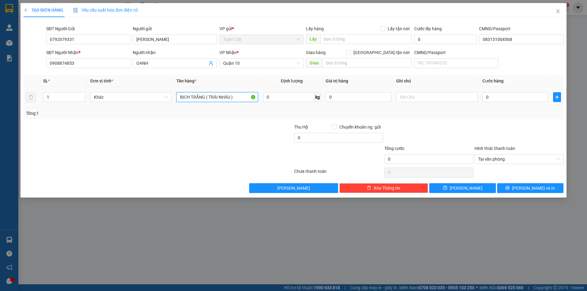
type input "BỊCH TRẮNG ( TRÁI NHÀU )"
click at [502, 97] on input "0" at bounding box center [515, 97] width 66 height 10
type input "4"
type input "40"
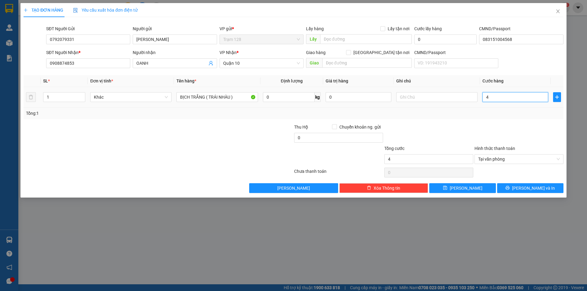
type input "40"
type input "40.000"
click at [411, 99] on input "text" at bounding box center [436, 97] width 81 height 10
click at [364, 99] on input "0" at bounding box center [358, 97] width 66 height 10
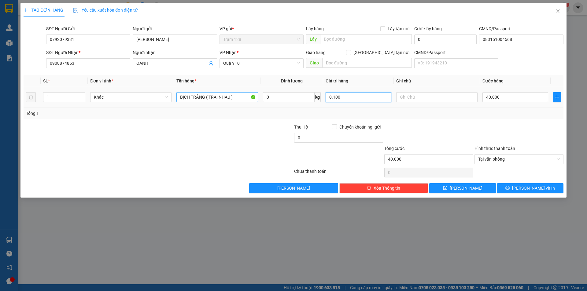
drag, startPoint x: 358, startPoint y: 97, endPoint x: 254, endPoint y: 93, distance: 104.0
click at [254, 93] on tr "1 Khác BỊCH TRẮNG ( TRÁI NHÀU ) 0 kg 0.100 40.000" at bounding box center [294, 97] width 540 height 20
type input "0.100"
click at [439, 112] on div "Tổng: 1" at bounding box center [293, 113] width 535 height 7
click at [517, 191] on button "Lưu và In" at bounding box center [530, 188] width 66 height 10
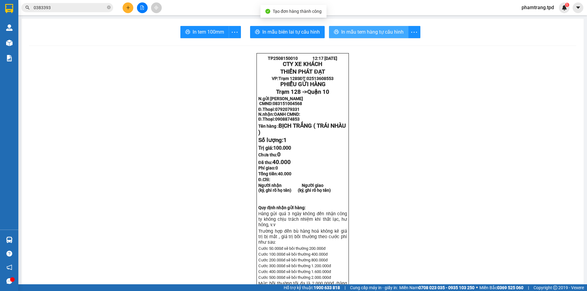
click at [376, 32] on span "In mẫu tem hàng tự cấu hình" at bounding box center [372, 32] width 62 height 8
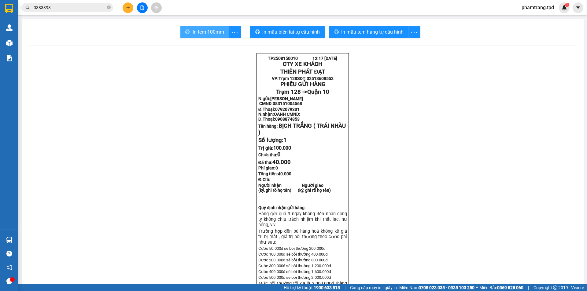
click at [212, 27] on button "In tem 100mm" at bounding box center [204, 32] width 49 height 12
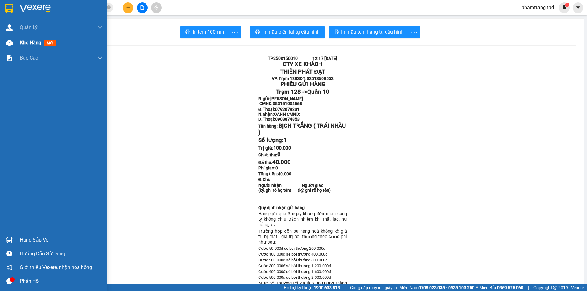
click at [26, 44] on span "Kho hàng" at bounding box center [30, 43] width 21 height 6
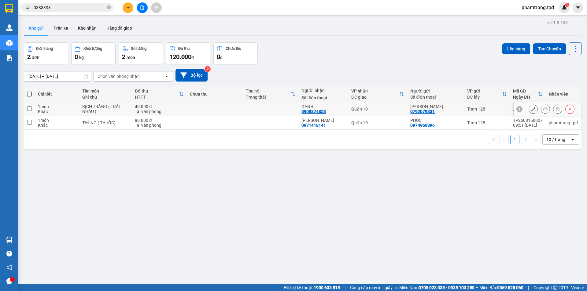
click at [33, 111] on td at bounding box center [29, 109] width 11 height 14
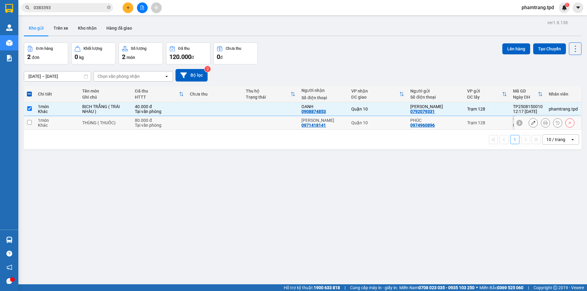
click at [32, 123] on td at bounding box center [29, 123] width 11 height 14
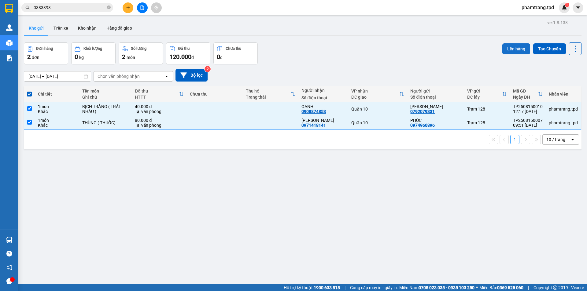
click at [504, 53] on button "Lên hàng" at bounding box center [516, 48] width 28 height 11
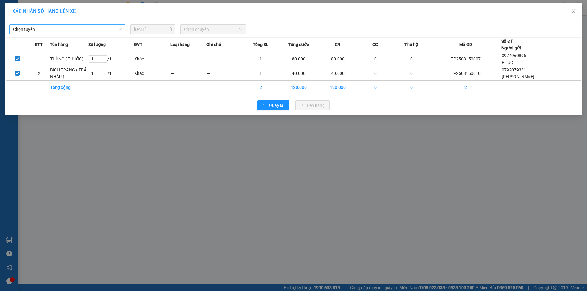
click at [91, 30] on span "Chọn tuyến" at bounding box center [67, 29] width 108 height 9
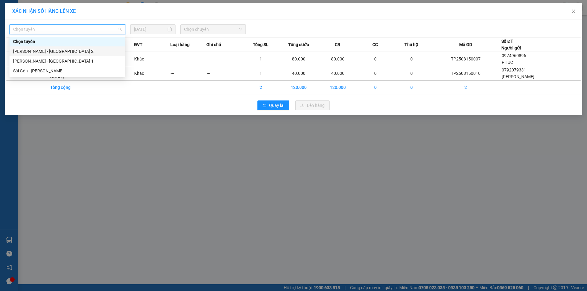
click at [69, 51] on div "Phương Lâm - Sài Gòn 2" at bounding box center [67, 51] width 108 height 7
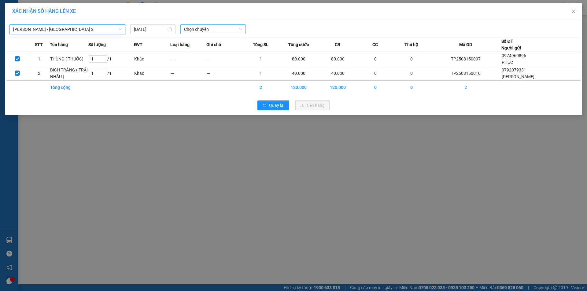
click at [200, 31] on span "Chọn chuyến" at bounding box center [213, 29] width 58 height 9
drag, startPoint x: 205, startPoint y: 29, endPoint x: 139, endPoint y: 28, distance: 66.0
type input "1201"
click at [139, 28] on div "Phương Lâm - Sài Gòn 2 15/08/2025 1201" at bounding box center [127, 29] width 241 height 10
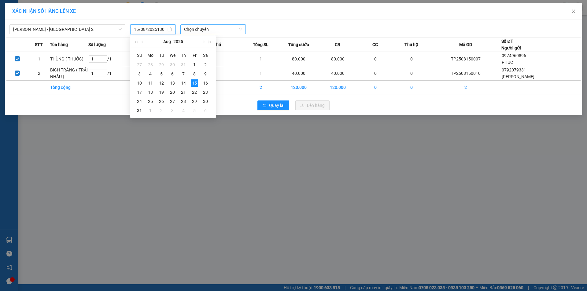
type input "15/08/2025"
click at [216, 28] on span "Chọn chuyến" at bounding box center [213, 29] width 58 height 9
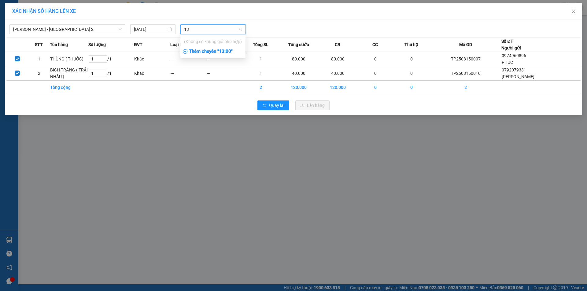
type input "13"
click at [224, 49] on div "Thêm chuyến " 13:00 "" at bounding box center [212, 51] width 65 height 10
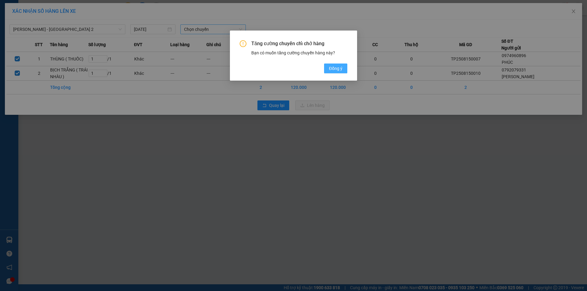
click at [336, 69] on span "Đồng ý" at bounding box center [335, 68] width 13 height 7
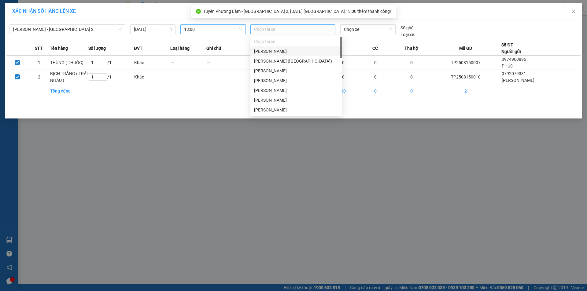
click at [268, 33] on div at bounding box center [293, 29] width 82 height 7
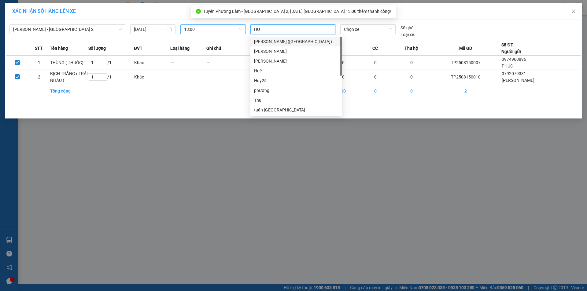
type input "HUY"
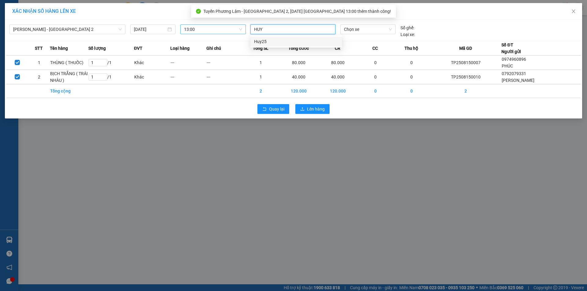
click at [278, 38] on div "Huy25" at bounding box center [296, 42] width 92 height 10
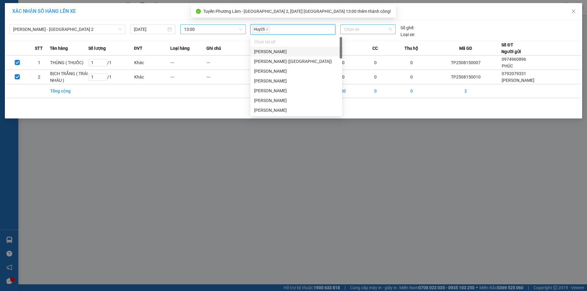
click at [365, 30] on span "Chọn xe" at bounding box center [368, 29] width 48 height 9
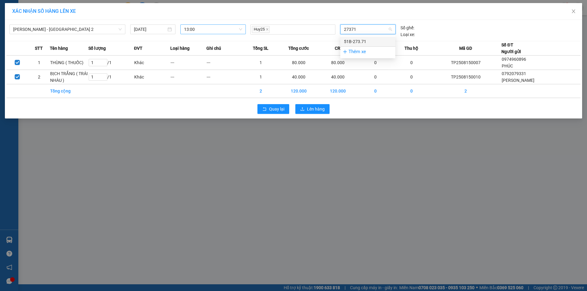
type input "27371"
click at [366, 47] on div "Thêm xe" at bounding box center [367, 51] width 55 height 11
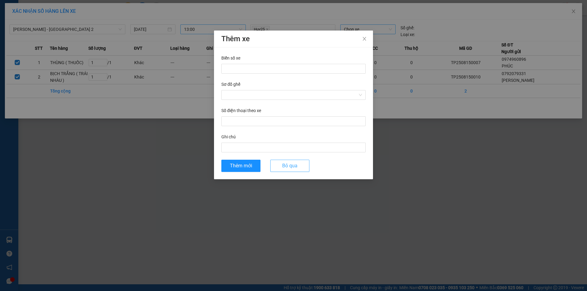
click at [291, 167] on span "Bỏ qua" at bounding box center [289, 166] width 15 height 8
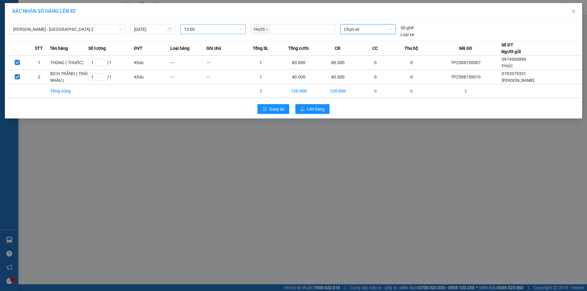
click at [374, 33] on span "Chọn xe" at bounding box center [368, 29] width 48 height 9
type input "27"
click at [376, 40] on div "51B-273.71" at bounding box center [368, 41] width 48 height 7
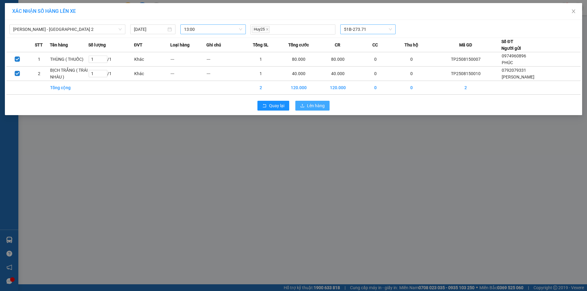
click at [311, 107] on span "Lên hàng" at bounding box center [316, 105] width 18 height 7
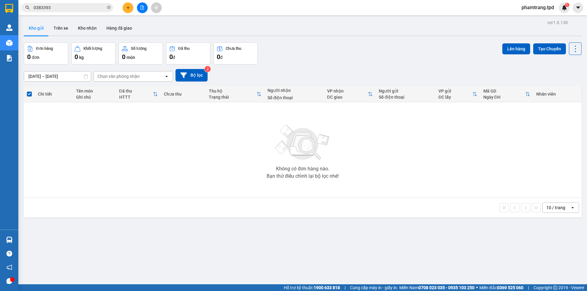
click at [131, 6] on button at bounding box center [128, 7] width 11 height 11
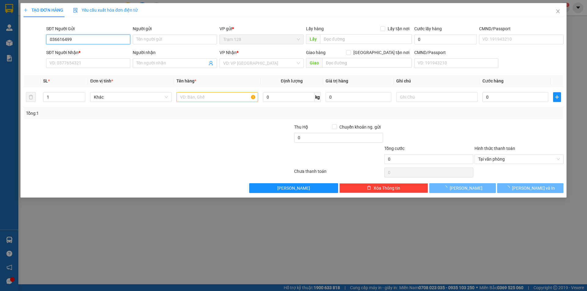
type input "0366164996"
click at [102, 50] on div "0366164996 - ÂN" at bounding box center [88, 51] width 77 height 7
type input "ÂN"
type input "0976651091"
type input "HỒNG"
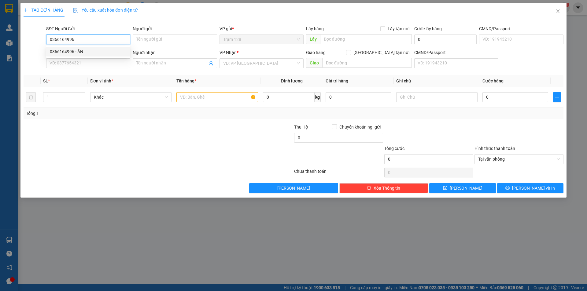
type input "DẦU GIÂY"
type input "0366164996"
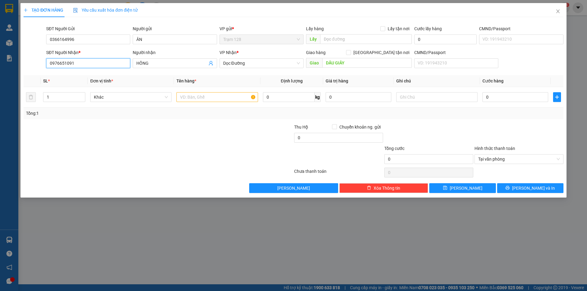
drag, startPoint x: 100, startPoint y: 60, endPoint x: 41, endPoint y: 61, distance: 59.3
click at [41, 61] on div "SĐT Người Nhận * 0976651091 0976651091 Người nhận HỒNG VP Nhận * Dọc Đường Giao…" at bounding box center [293, 59] width 541 height 21
click at [78, 73] on div "0865937432 - quang" at bounding box center [88, 75] width 77 height 7
type input "0865937432"
type input "quang"
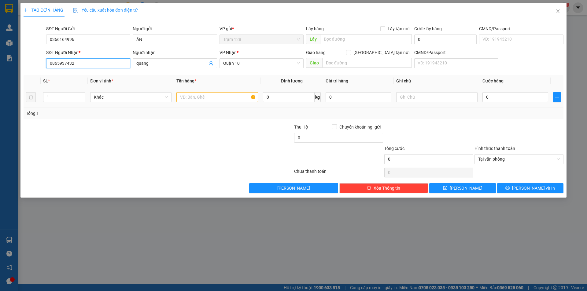
type input "0865937432"
click at [226, 94] on input "text" at bounding box center [216, 97] width 81 height 10
type input "T"
type input "HỘP CAPTON BK VANG (DTHOAI)"
type input "2.000.000"
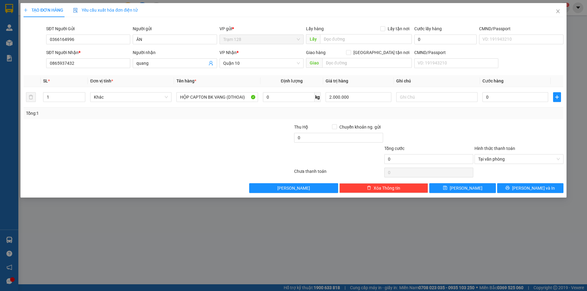
click at [410, 117] on div "Tổng: 1" at bounding box center [294, 114] width 540 height 12
click at [526, 94] on input "0" at bounding box center [515, 97] width 66 height 10
type input "4"
type input "40"
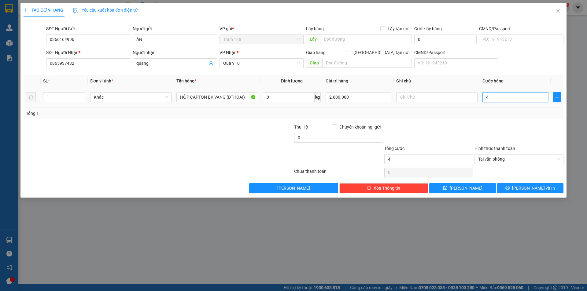
type input "40"
type input "40.000"
click at [505, 126] on div at bounding box center [519, 134] width 90 height 21
click at [509, 190] on icon "printer" at bounding box center [507, 188] width 4 height 4
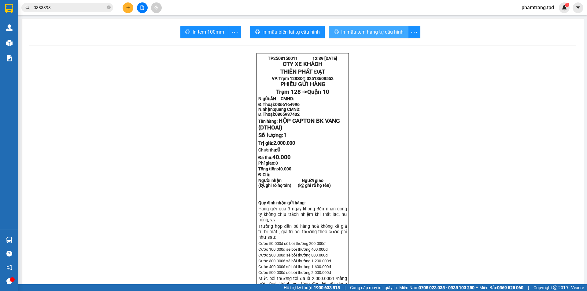
click at [357, 35] on span "In mẫu tem hàng tự cấu hình" at bounding box center [372, 32] width 62 height 8
click at [198, 35] on span "In tem 100mm" at bounding box center [208, 32] width 31 height 8
click at [564, 10] on img at bounding box center [564, 8] width 6 height 6
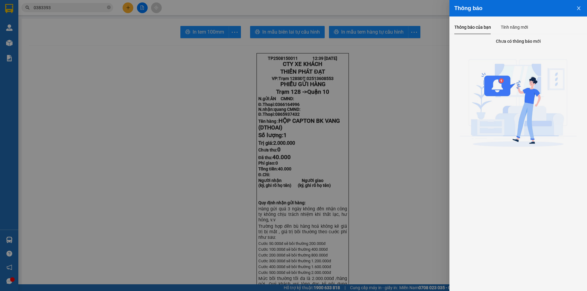
click at [579, 9] on icon "close" at bounding box center [578, 8] width 3 height 4
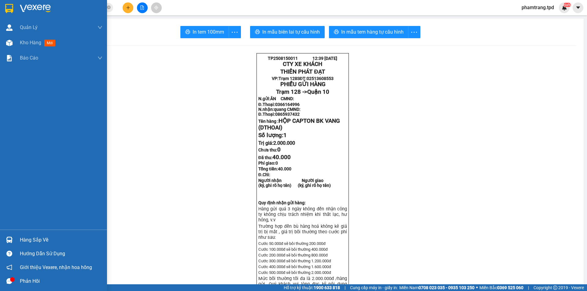
click at [29, 241] on div "Hàng sắp về" at bounding box center [61, 240] width 83 height 9
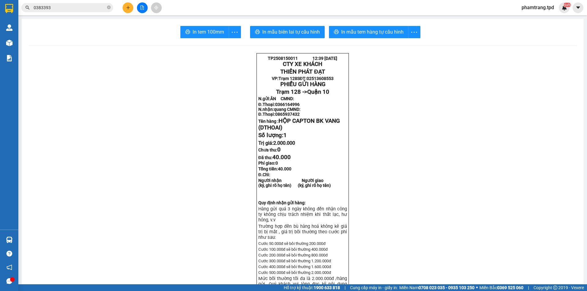
click at [125, 94] on section "Kết quả tìm kiếm ( 1 ) Bộ lọc Mã ĐH Trạng thái Món hàng Thu hộ Tổng cước Chưa c…" at bounding box center [293, 145] width 587 height 291
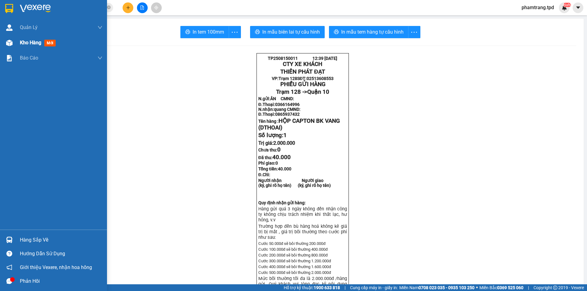
click at [28, 44] on span "Kho hàng" at bounding box center [30, 43] width 21 height 6
